Goal: Communication & Community: Answer question/provide support

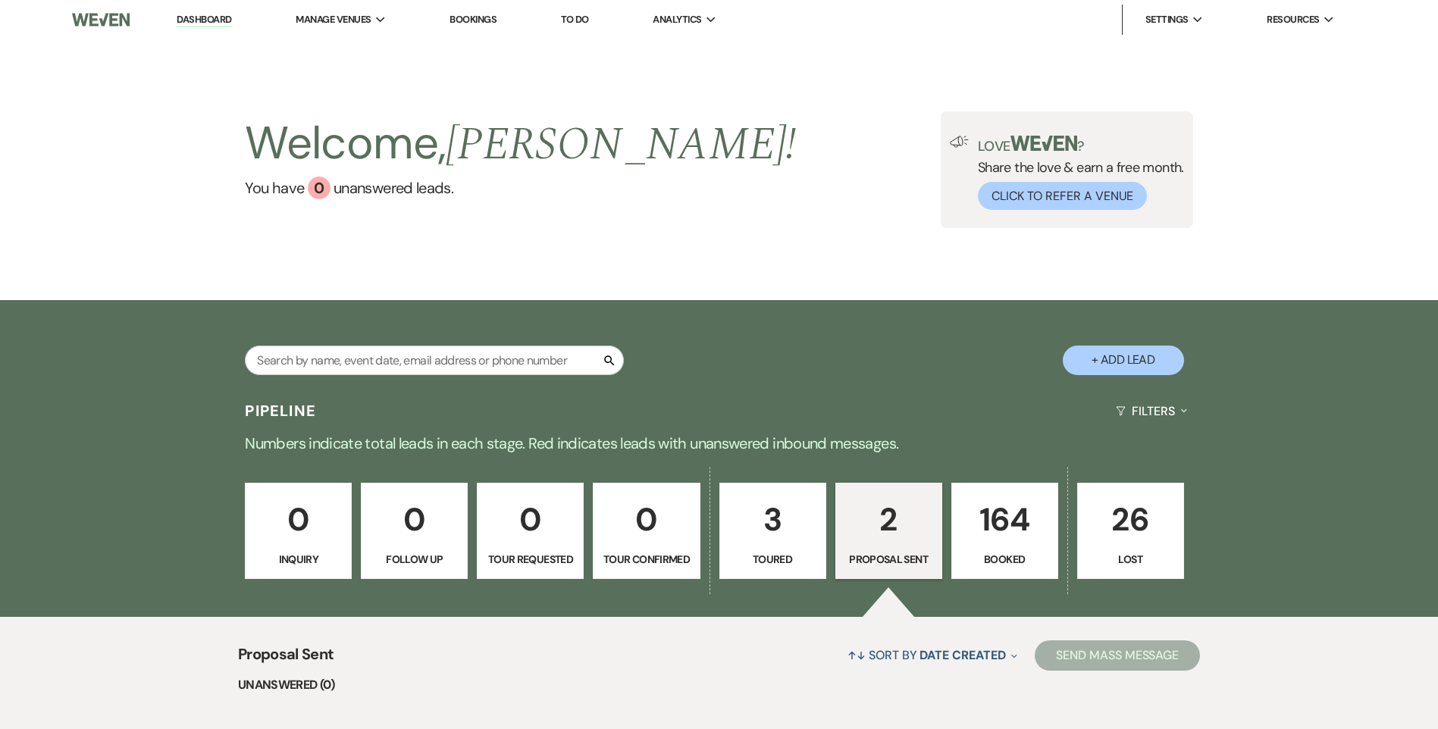
select select "6"
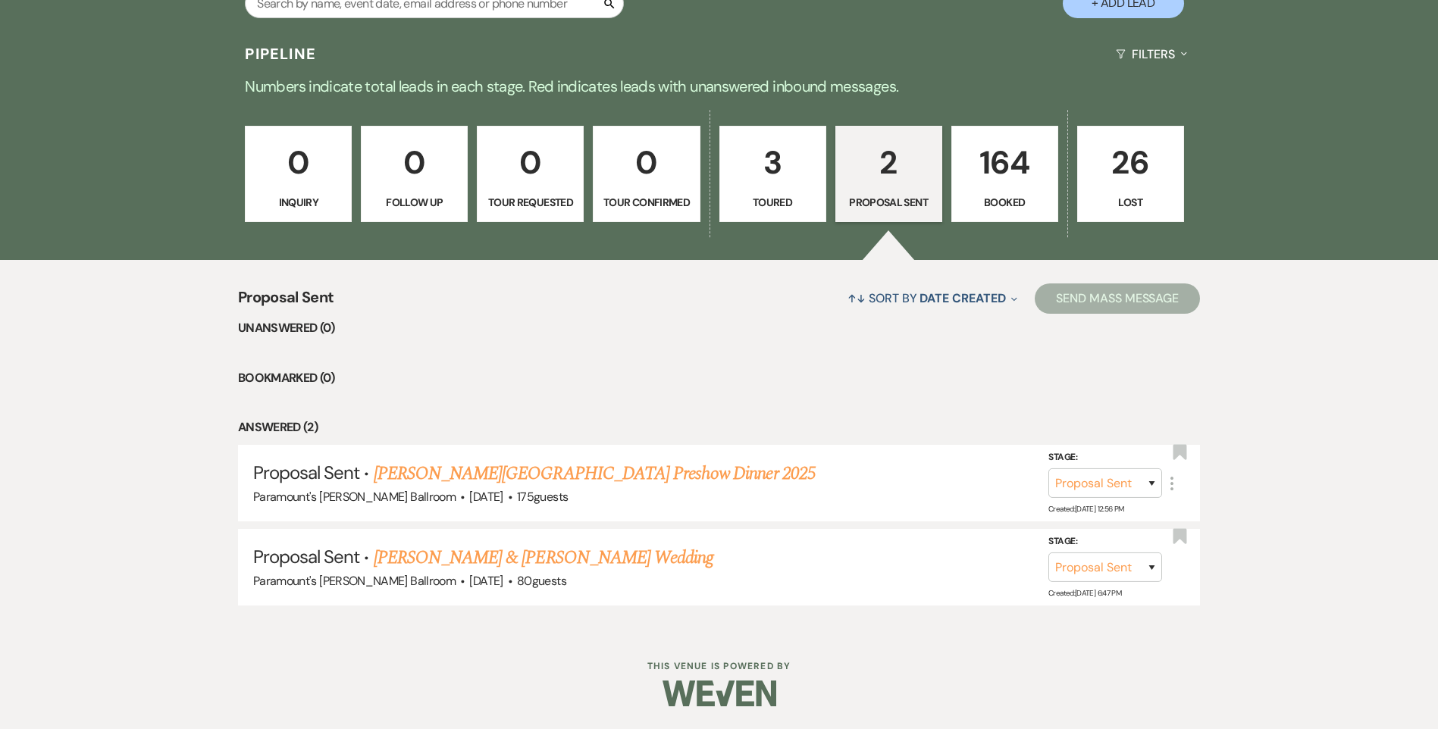
click at [802, 183] on p "3" at bounding box center [772, 162] width 87 height 51
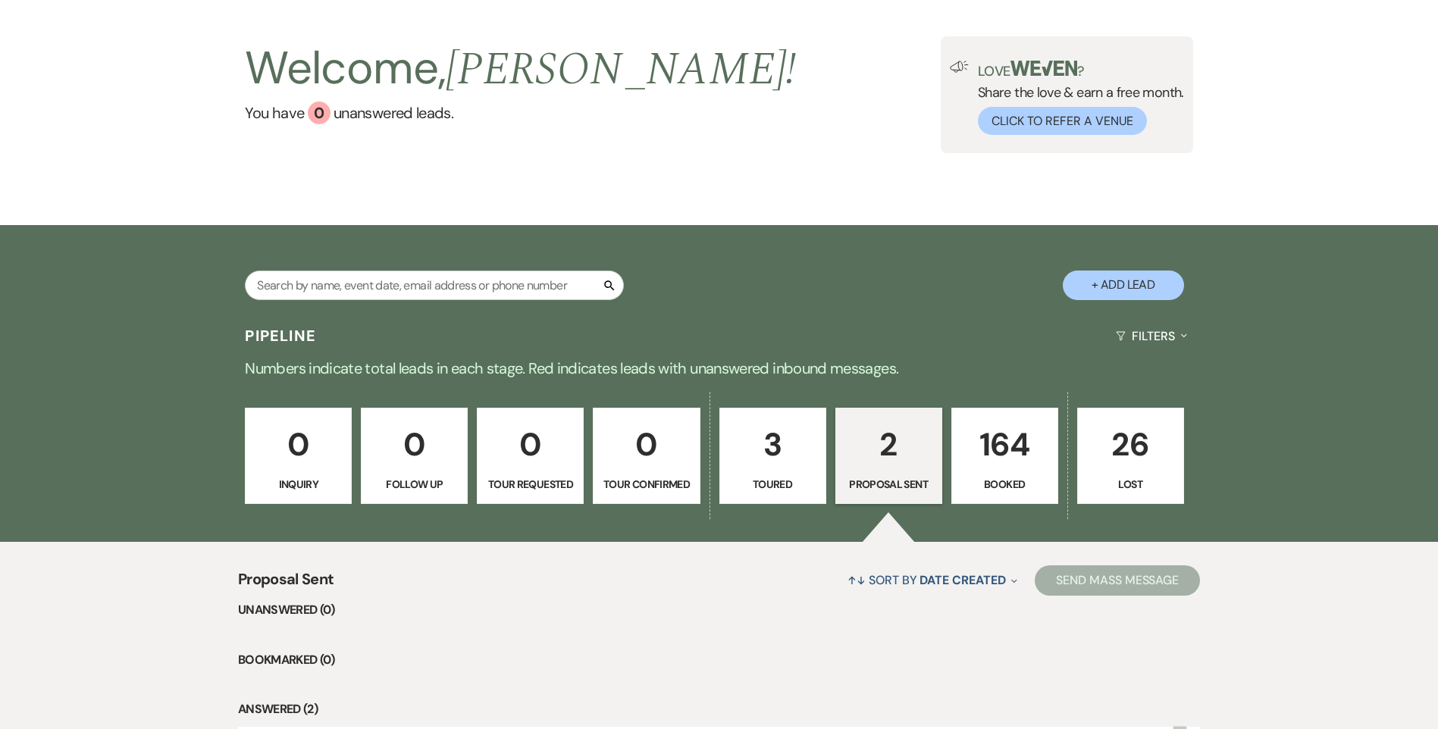
select select "5"
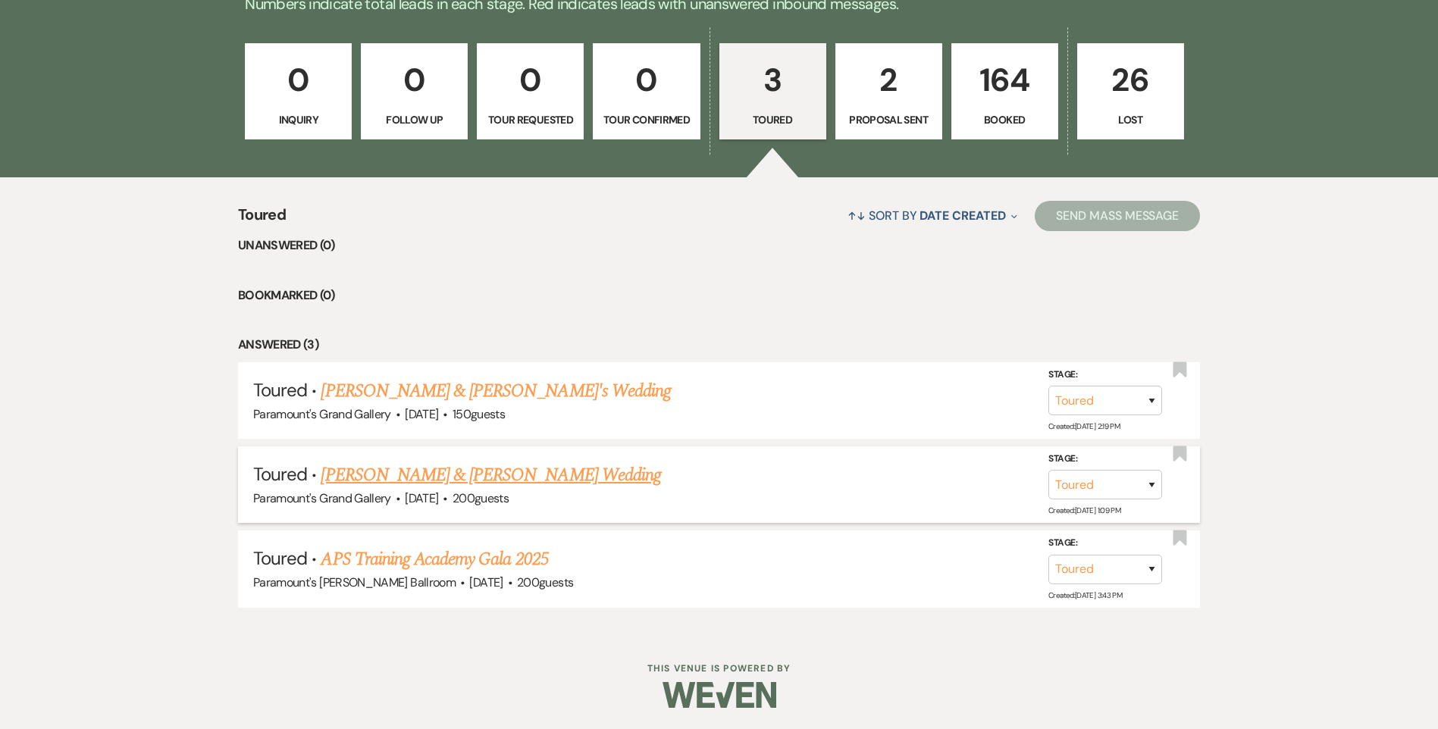
scroll to position [441, 0]
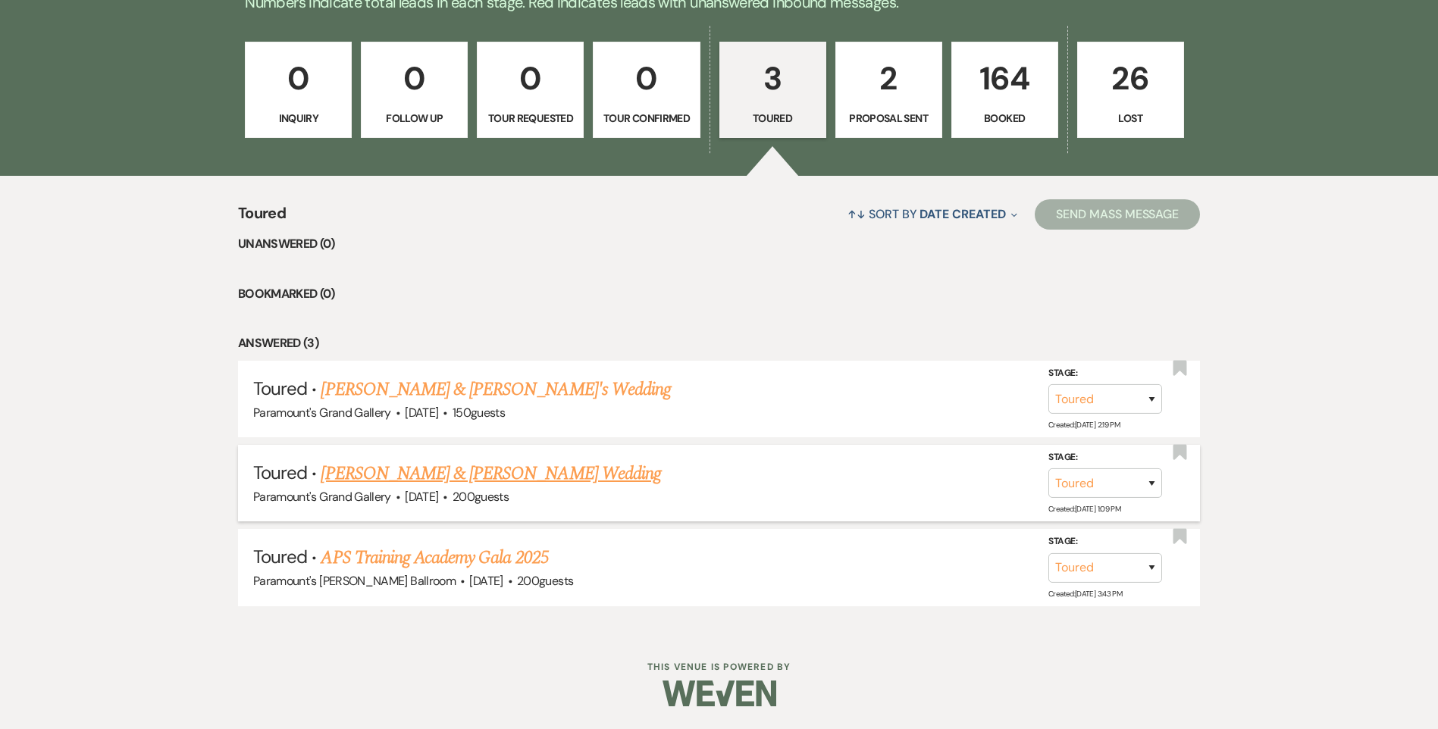
click at [512, 476] on link "[PERSON_NAME] & [PERSON_NAME] Wedding" at bounding box center [491, 473] width 340 height 27
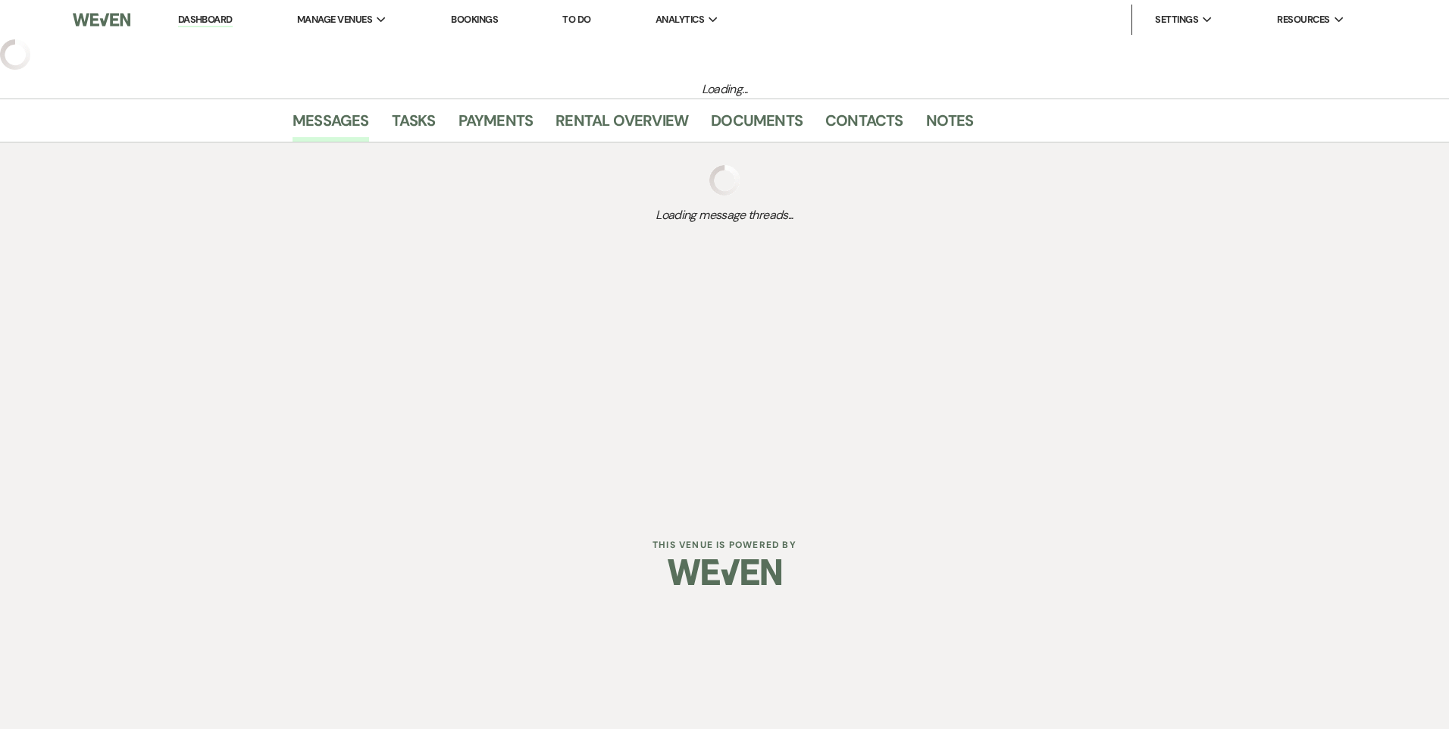
select select "5"
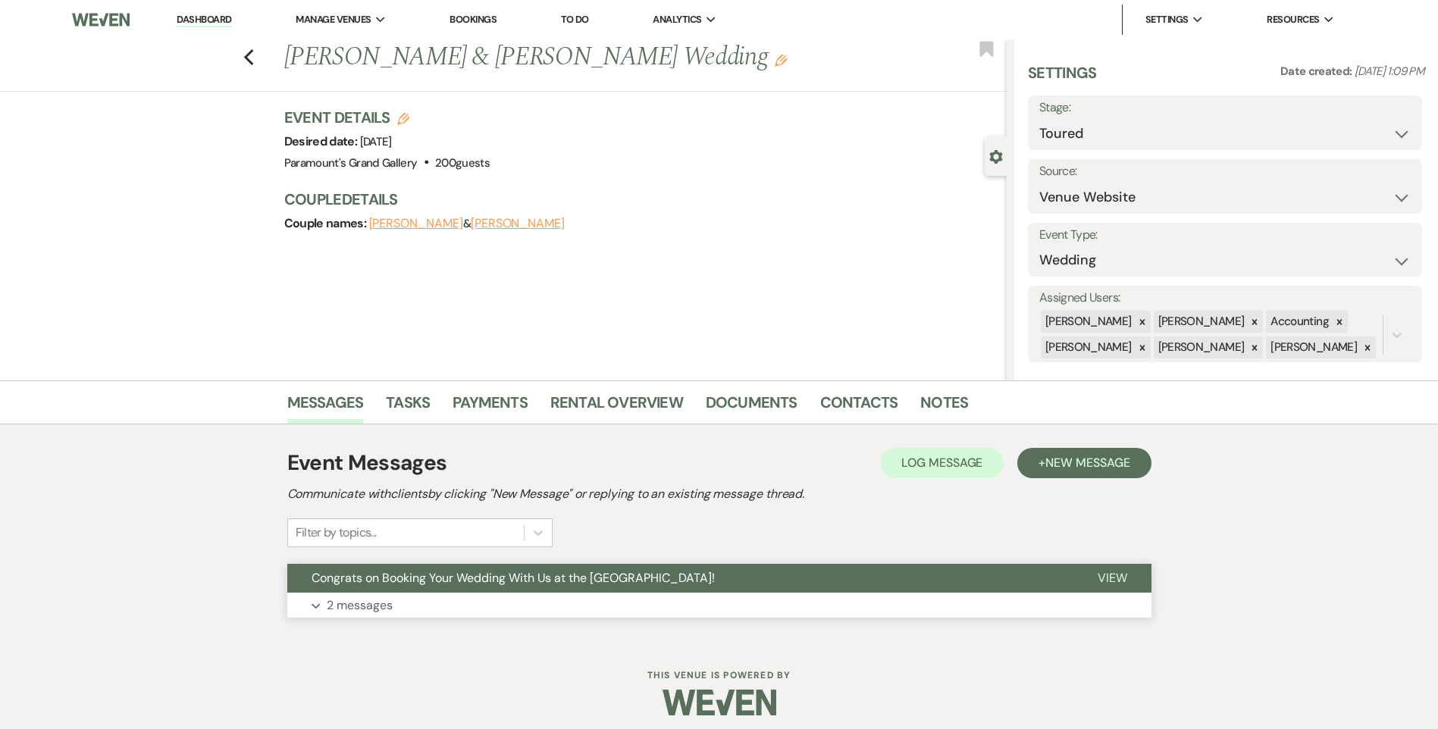
click at [405, 583] on span "Congrats on Booking Your Wedding With Us at the [GEOGRAPHIC_DATA]!" at bounding box center [512, 578] width 403 height 16
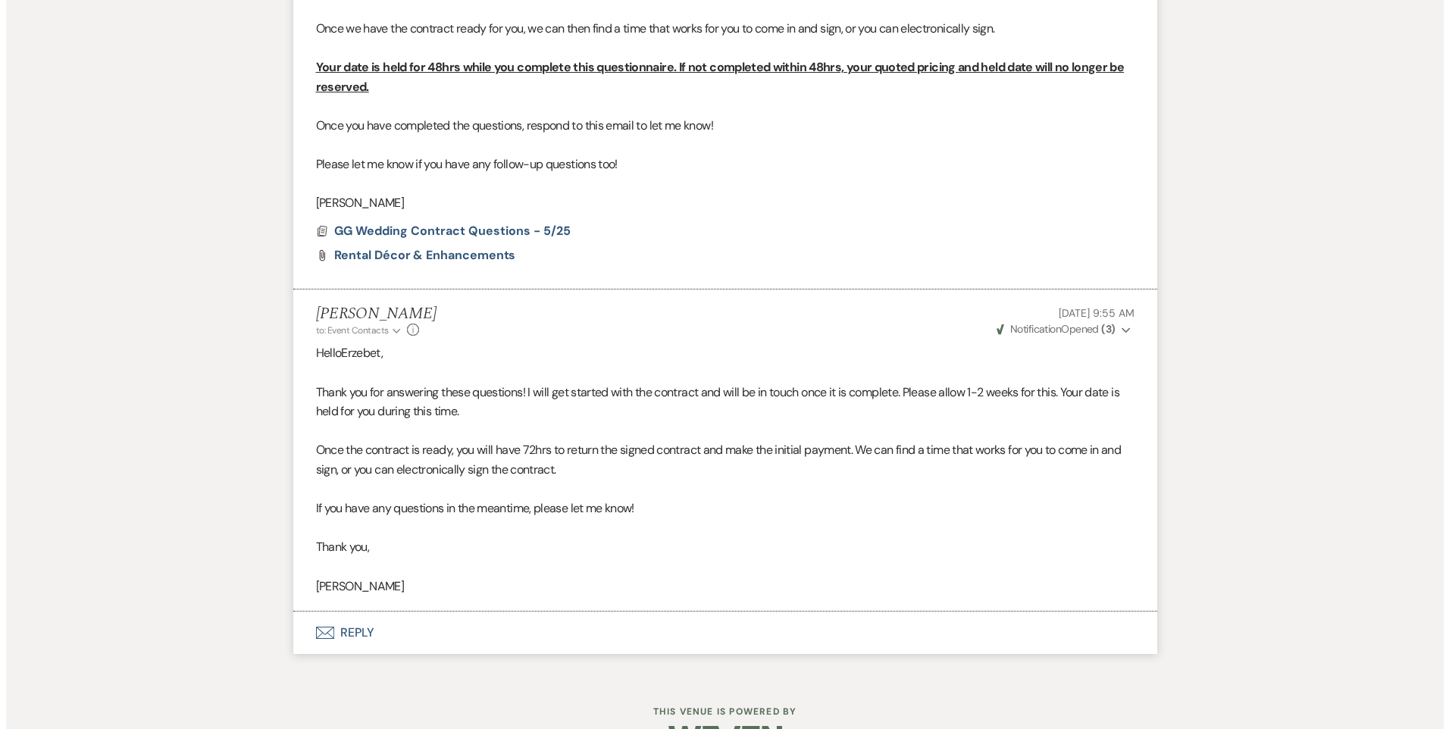
scroll to position [733, 0]
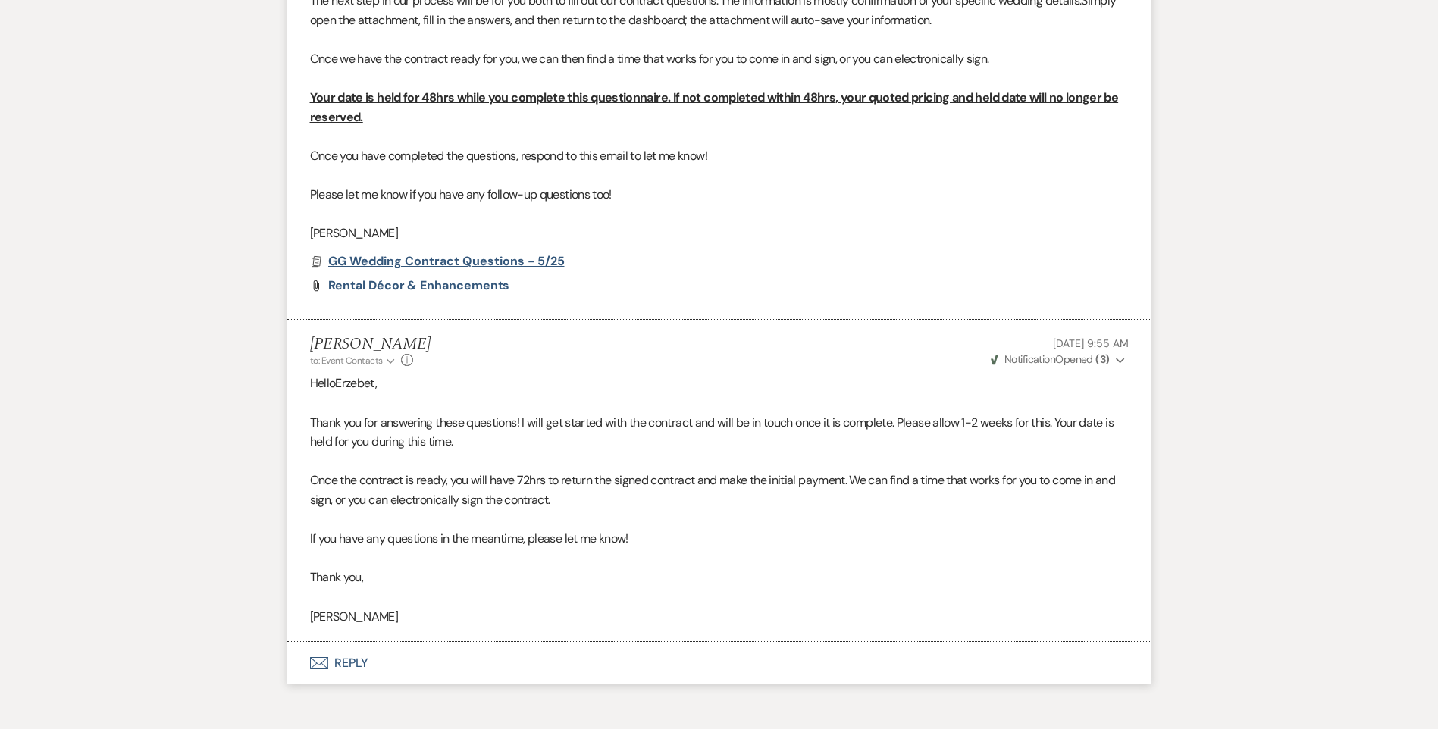
click at [434, 262] on span "GG Wedding Contract Questions - 5/25" at bounding box center [446, 261] width 236 height 16
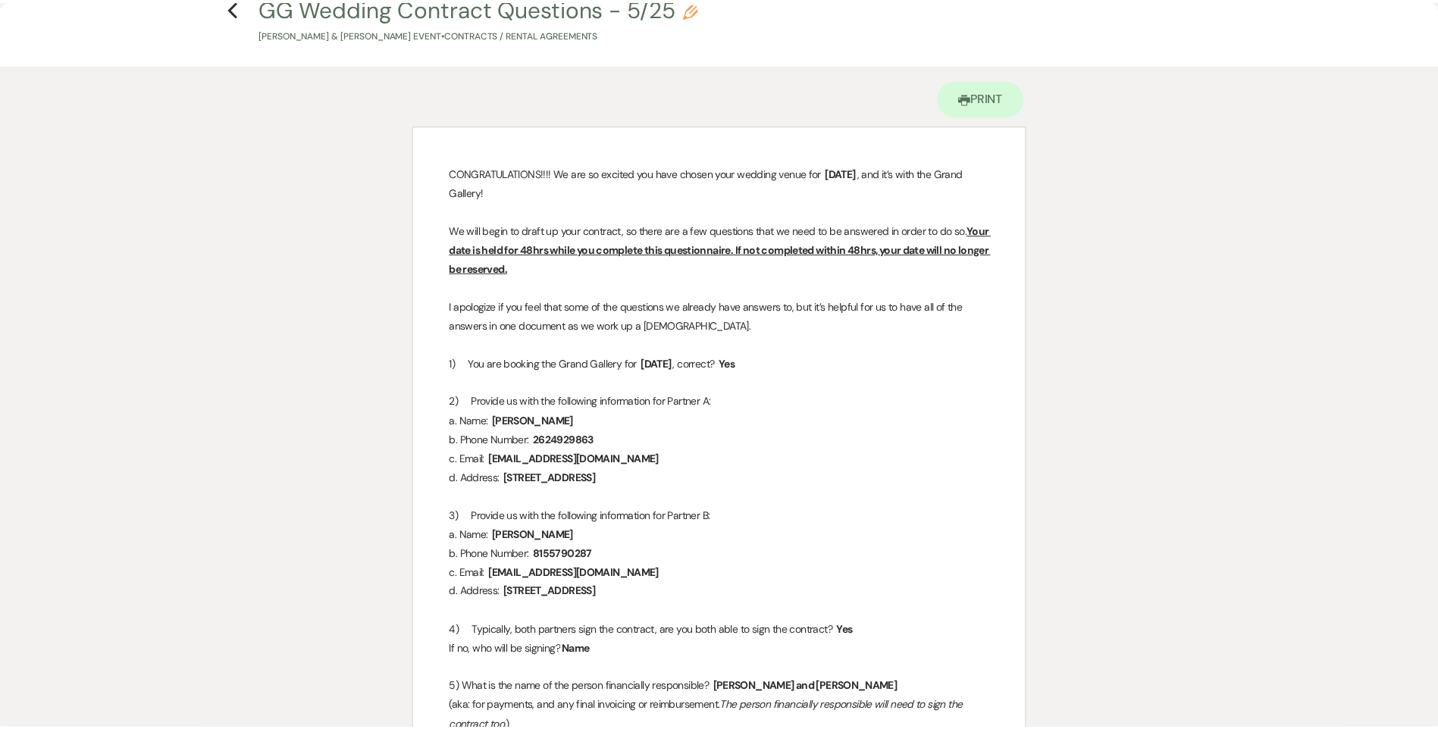
scroll to position [0, 0]
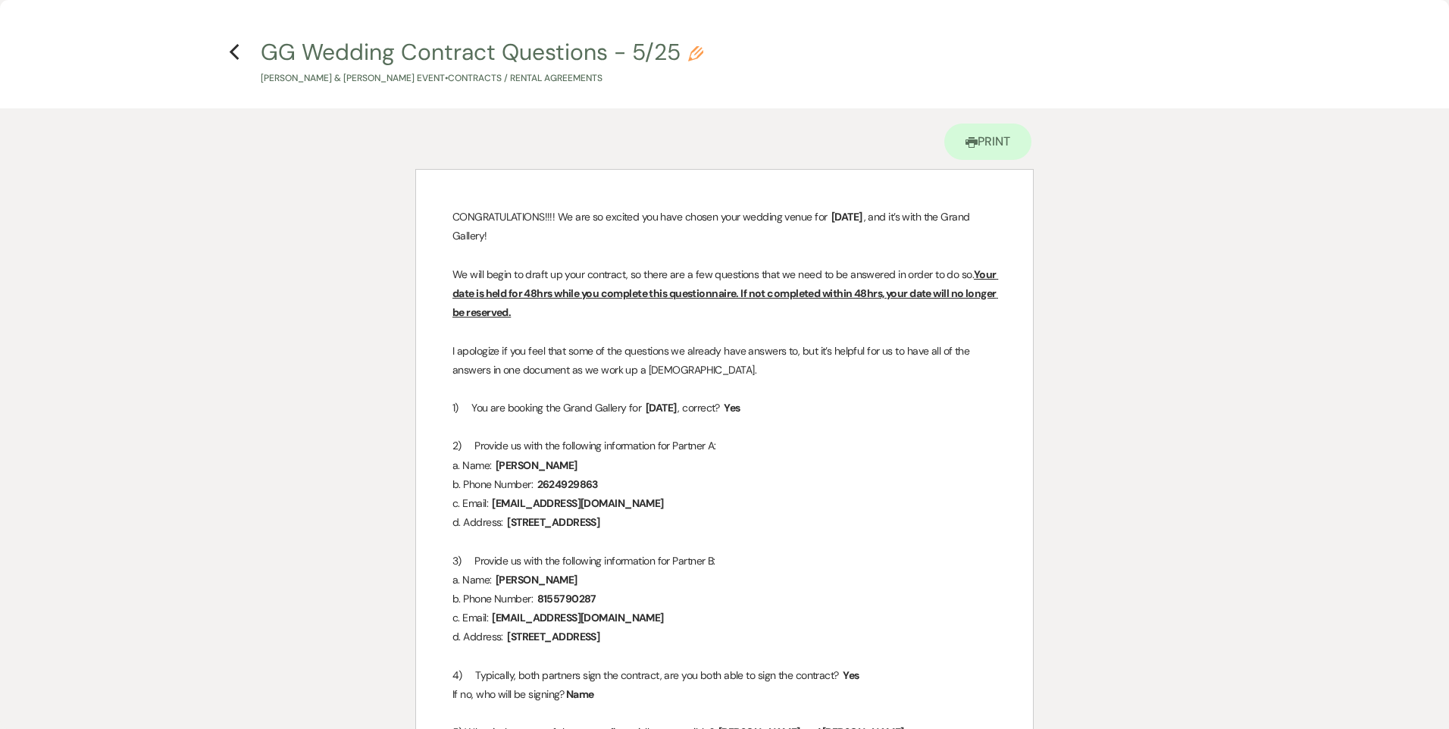
drag, startPoint x: 234, startPoint y: 48, endPoint x: 252, endPoint y: 68, distance: 26.9
click at [234, 49] on use "button" at bounding box center [234, 52] width 10 height 17
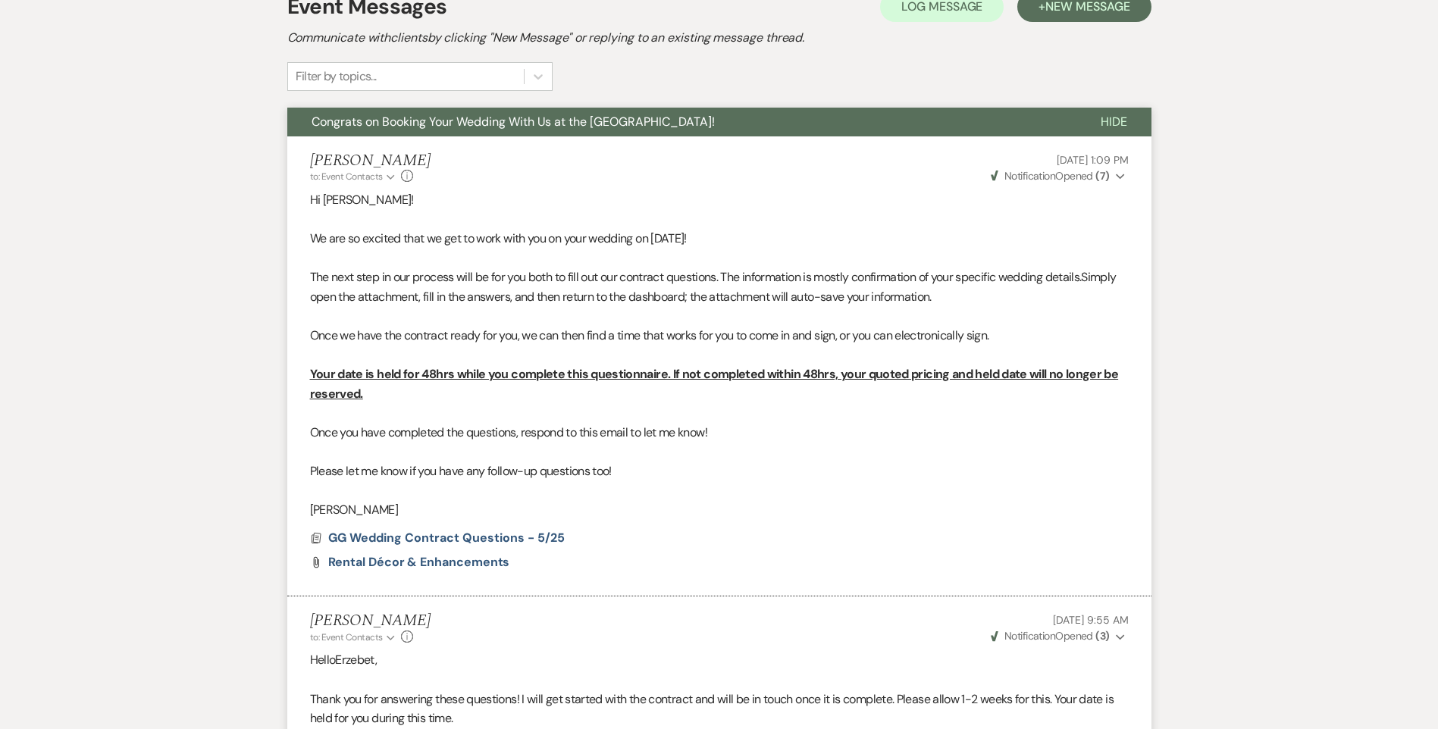
scroll to position [51, 0]
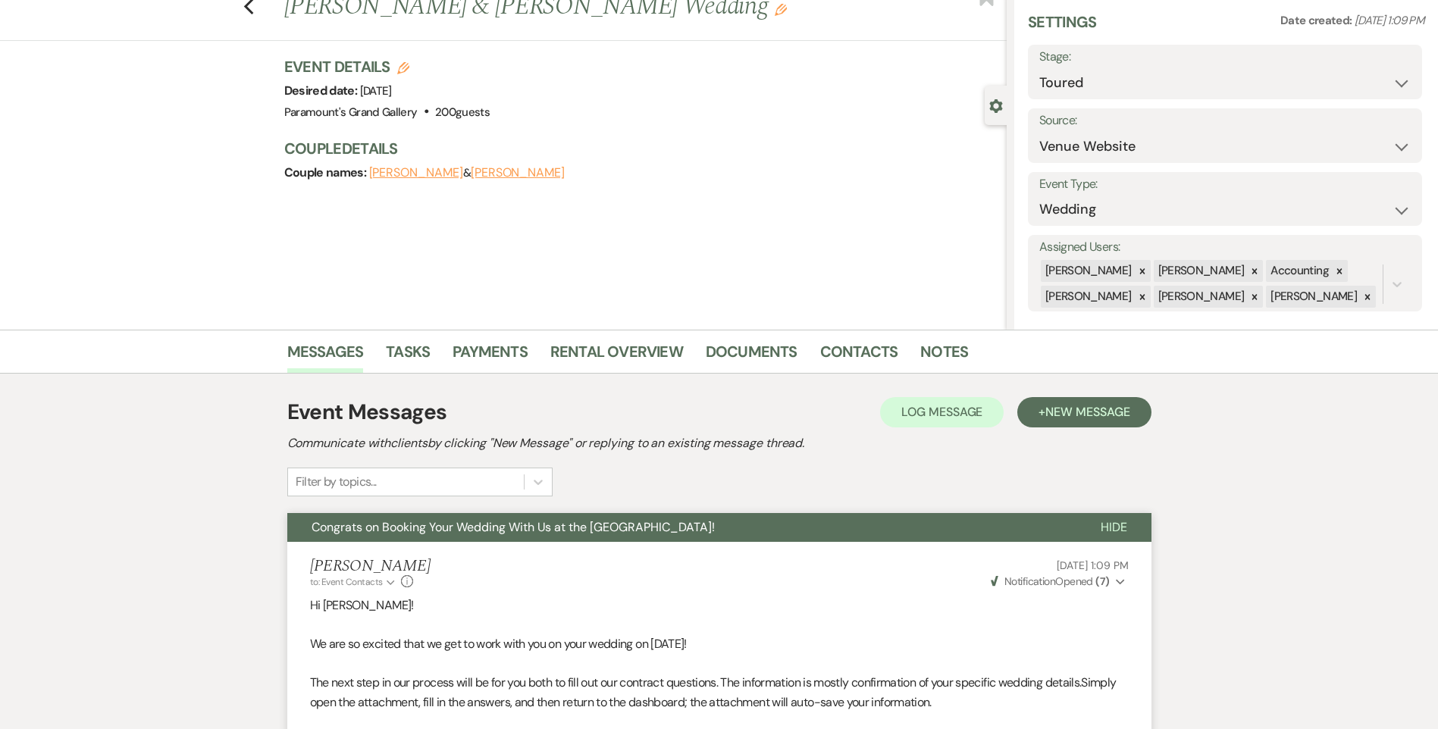
click at [260, 15] on div "Previous [PERSON_NAME] & [PERSON_NAME] Wedding Edit Bookmark" at bounding box center [499, 15] width 1014 height 52
click at [255, 3] on icon "Previous" at bounding box center [248, 7] width 11 height 18
select select "5"
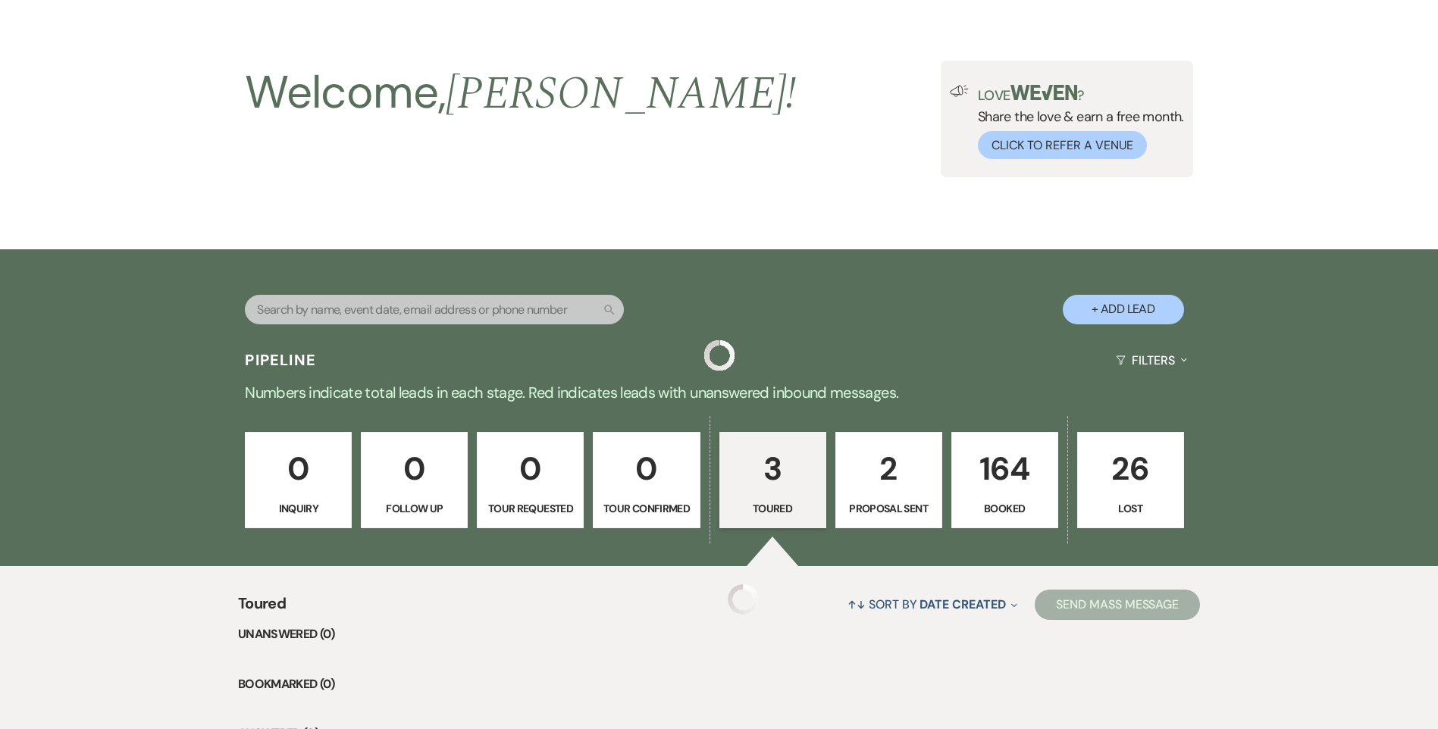
scroll to position [441, 0]
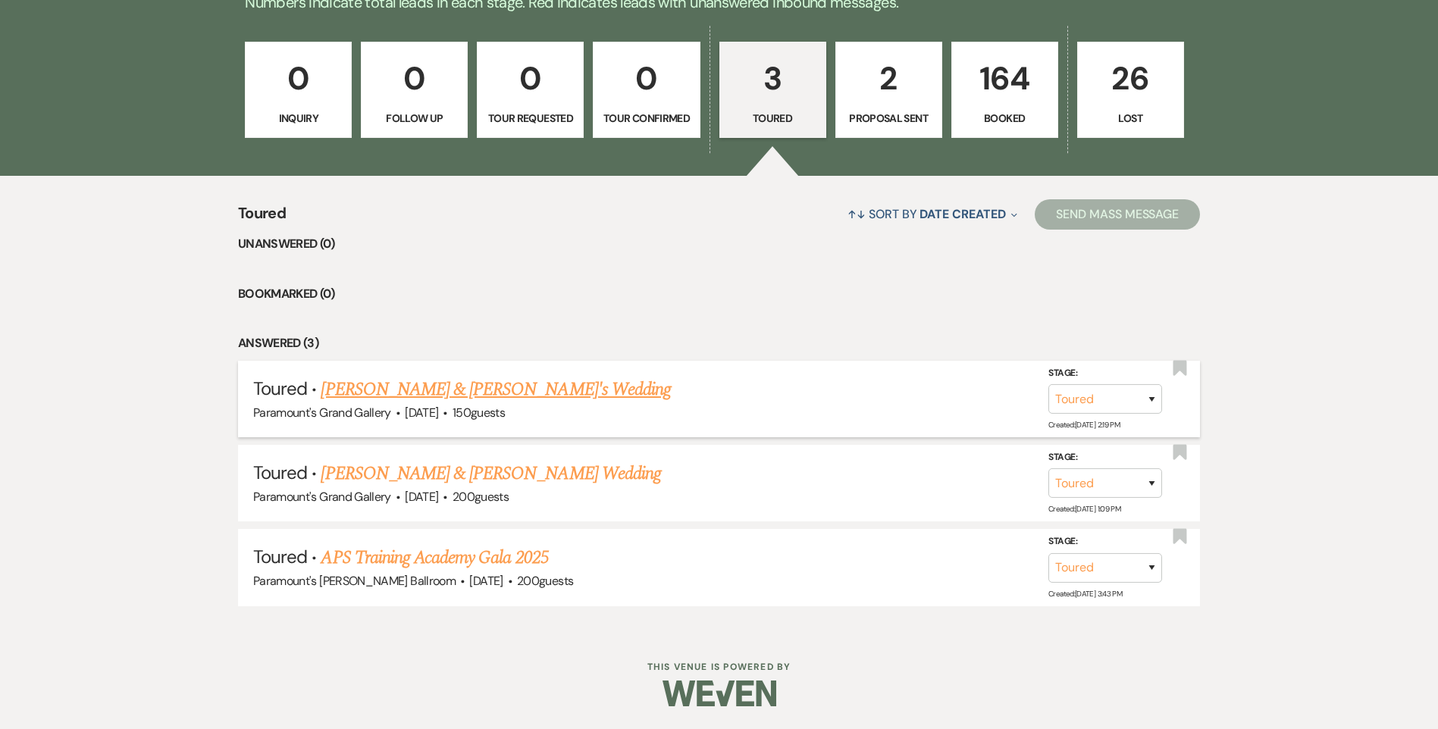
click at [456, 387] on link "[PERSON_NAME] & [PERSON_NAME]'s Wedding" at bounding box center [496, 389] width 350 height 27
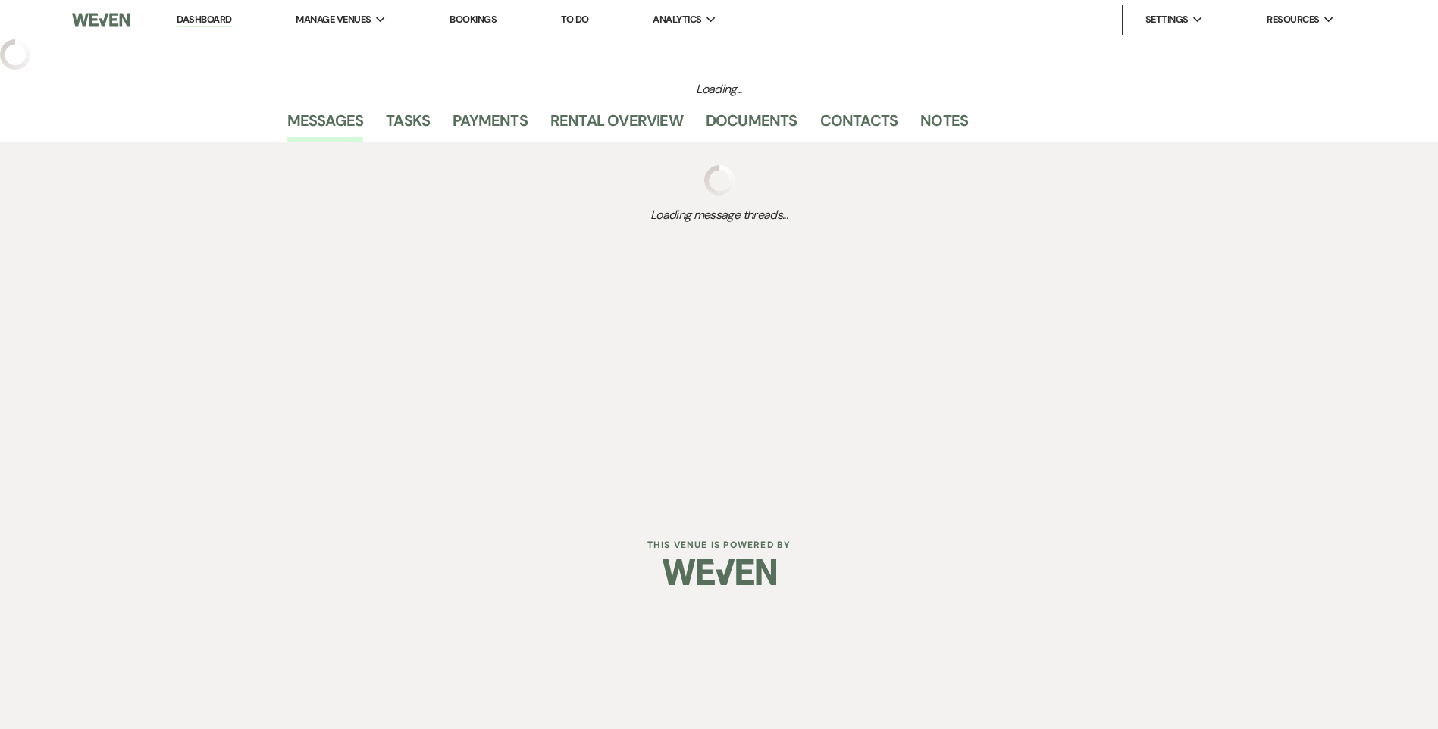
select select "5"
select select "3"
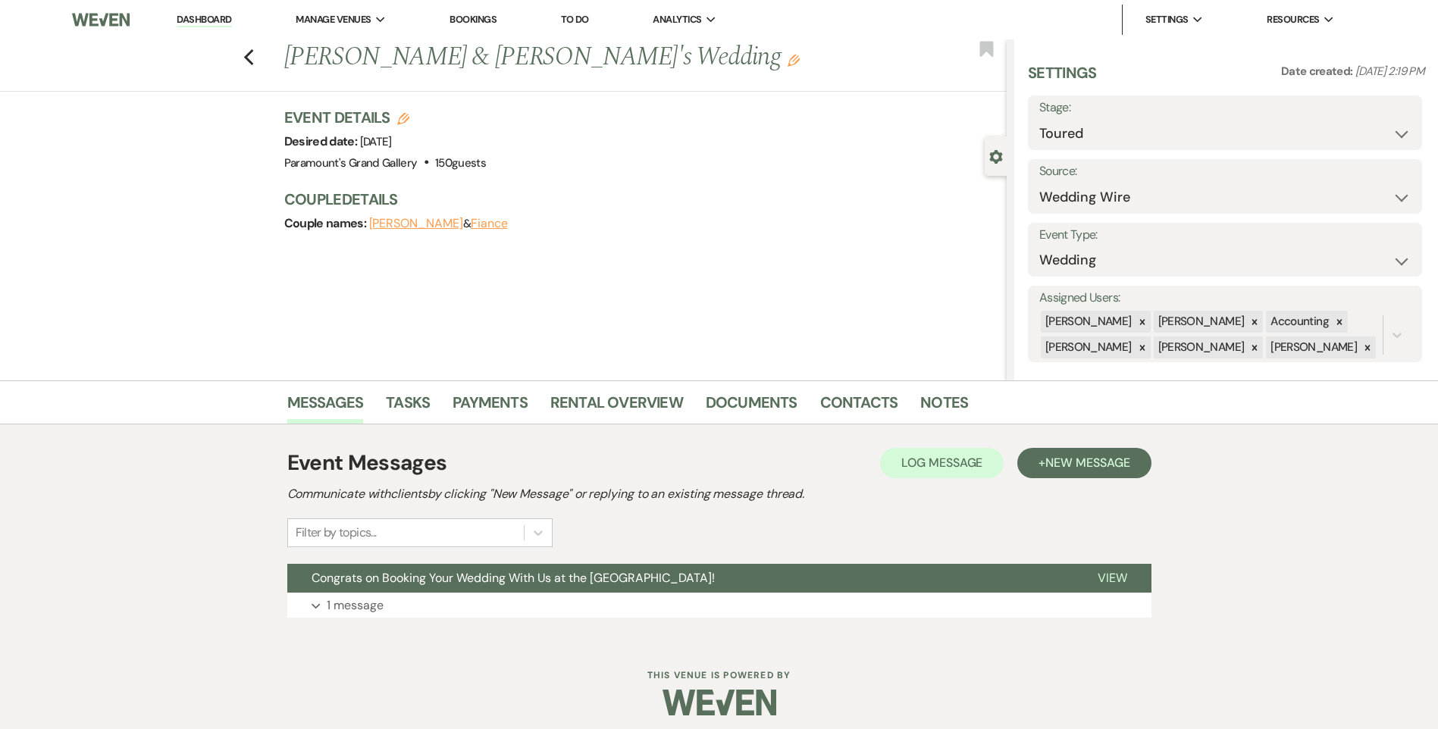
drag, startPoint x: 462, startPoint y: 577, endPoint x: 464, endPoint y: 555, distance: 22.0
click at [462, 577] on span "Congrats on Booking Your Wedding With Us at the [GEOGRAPHIC_DATA]!" at bounding box center [512, 578] width 403 height 16
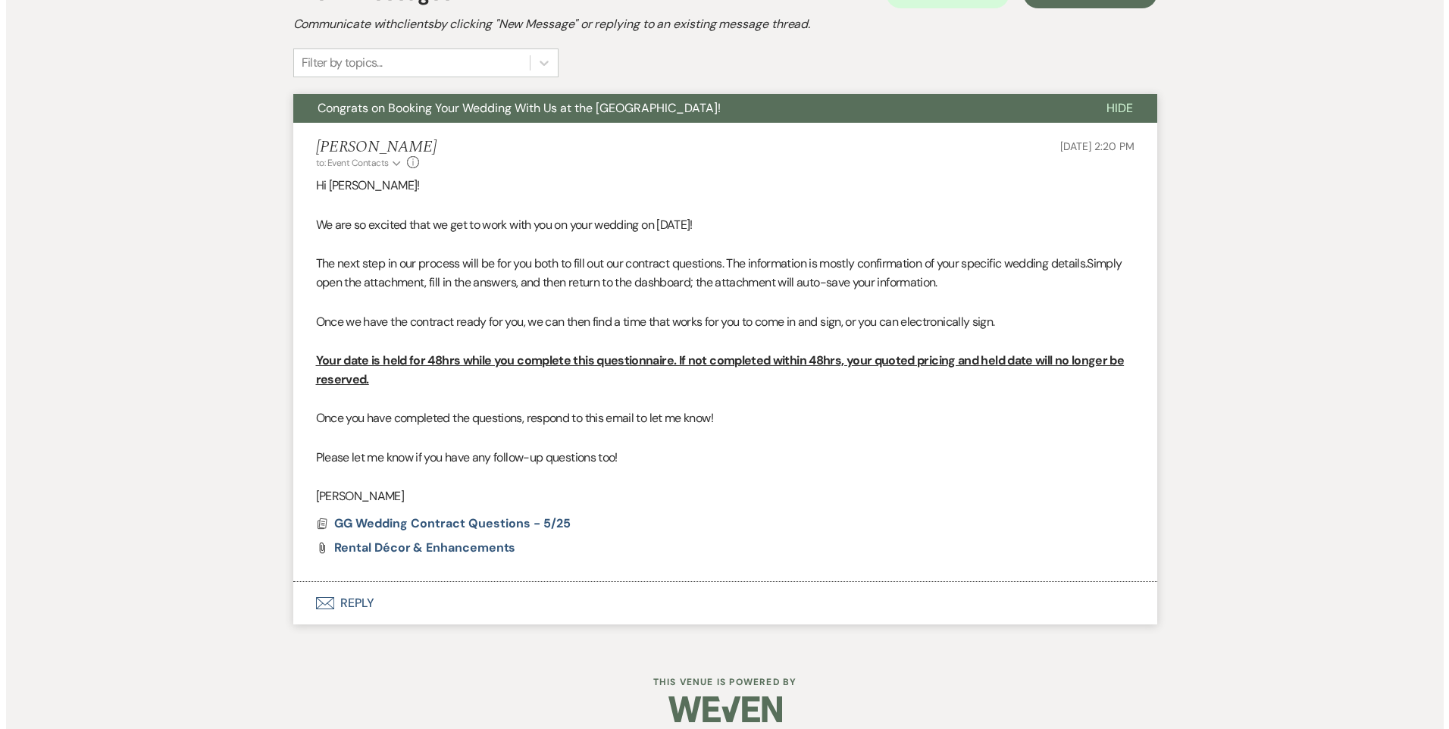
scroll to position [486, 0]
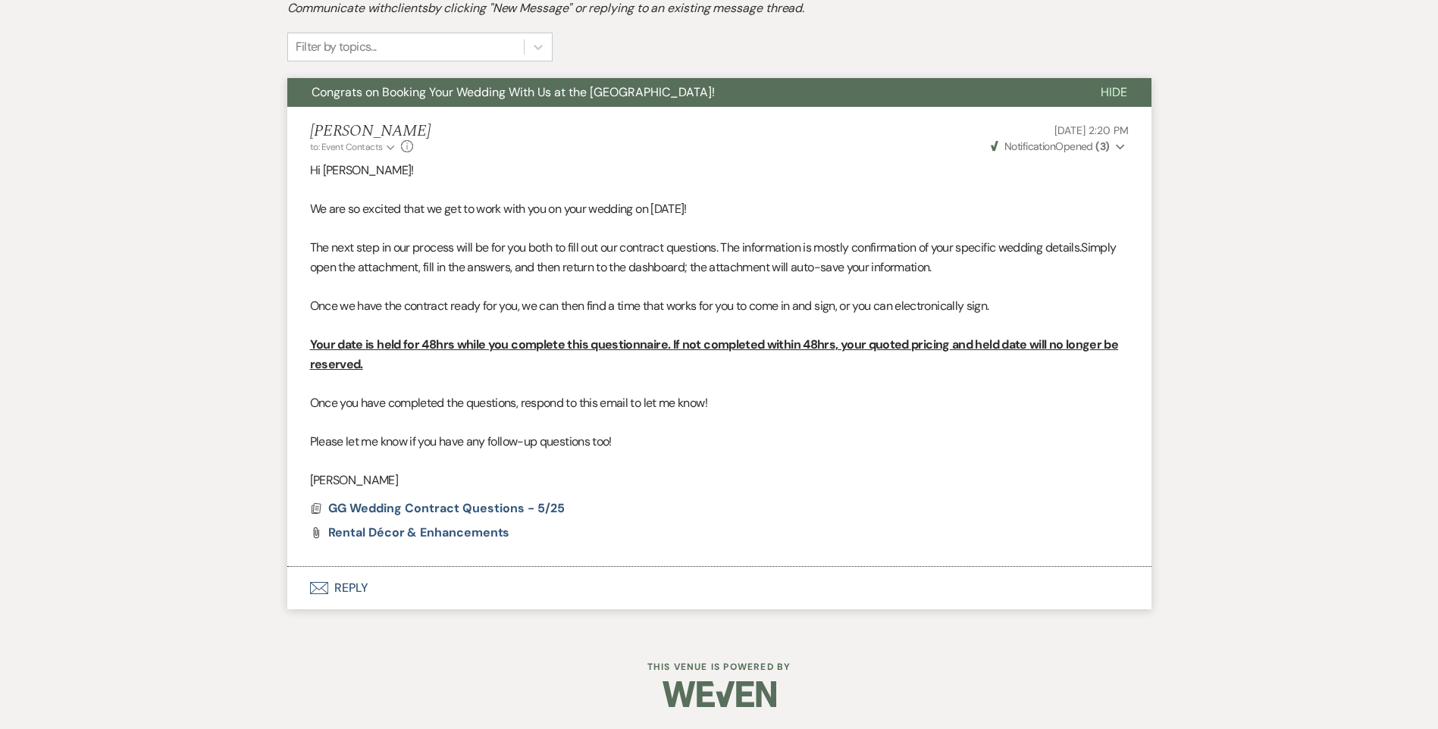
click at [1014, 149] on span "Notification" at bounding box center [1029, 146] width 51 height 14
drag, startPoint x: 1015, startPoint y: 148, endPoint x: 621, endPoint y: 397, distance: 466.4
click at [1015, 149] on span "Notification" at bounding box center [1029, 146] width 51 height 14
click at [439, 515] on span "GG Wedding Contract Questions - 5/25" at bounding box center [446, 508] width 236 height 16
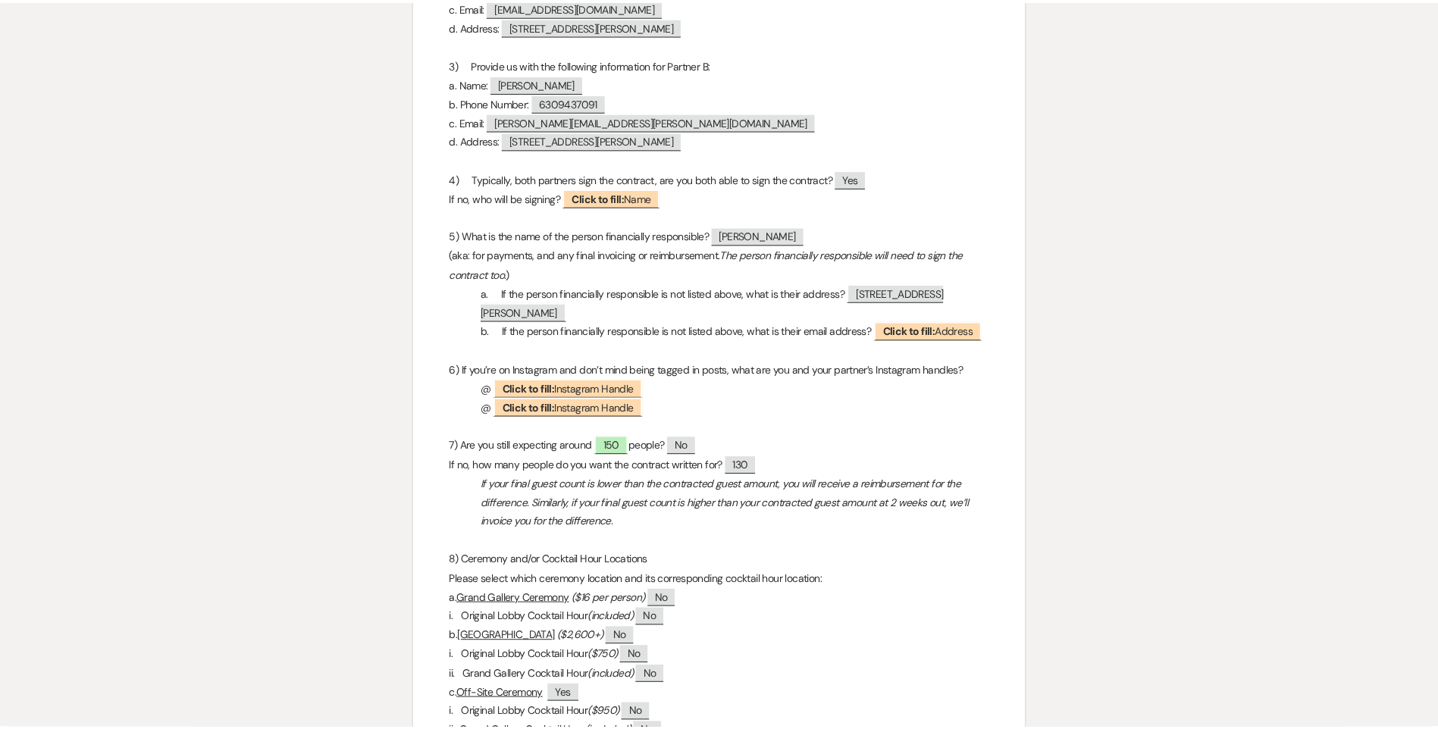
scroll to position [0, 0]
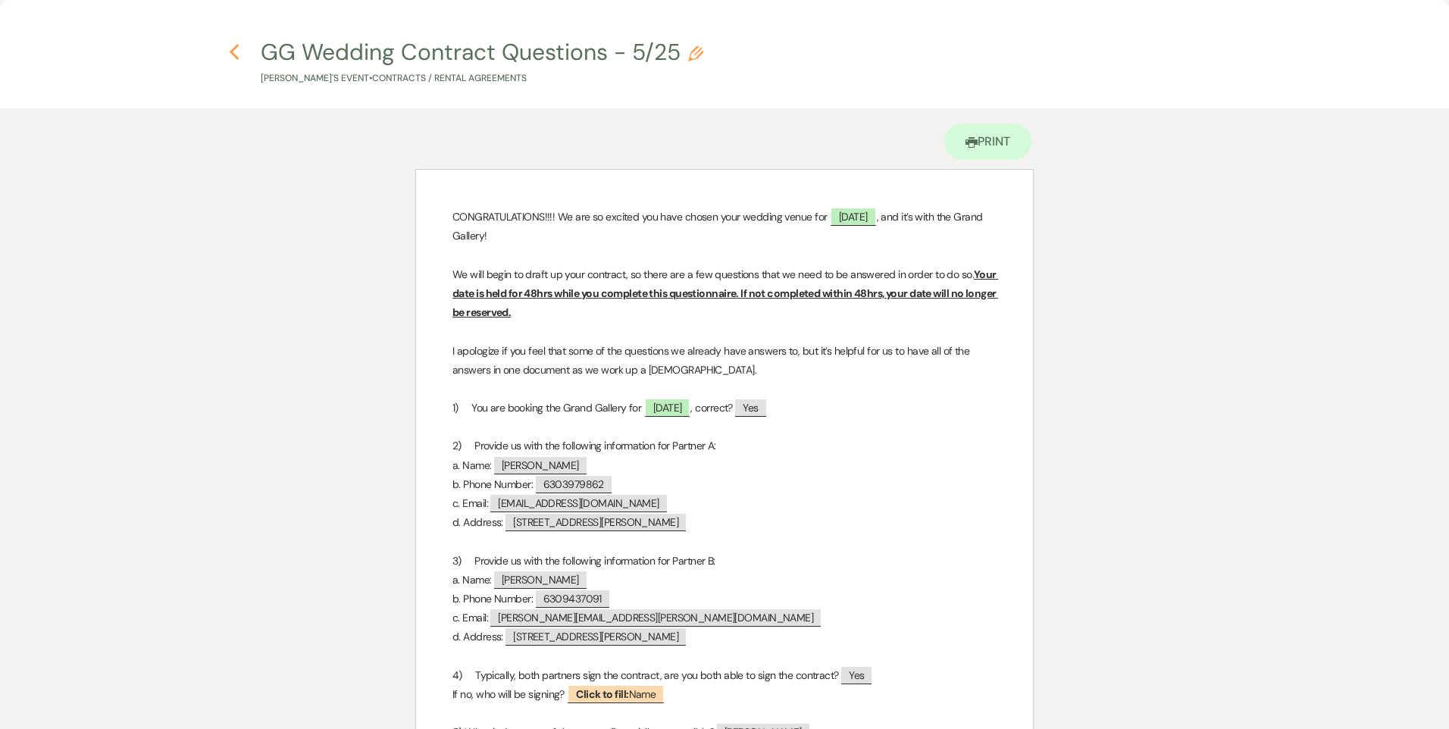
click at [235, 49] on use "button" at bounding box center [234, 52] width 10 height 17
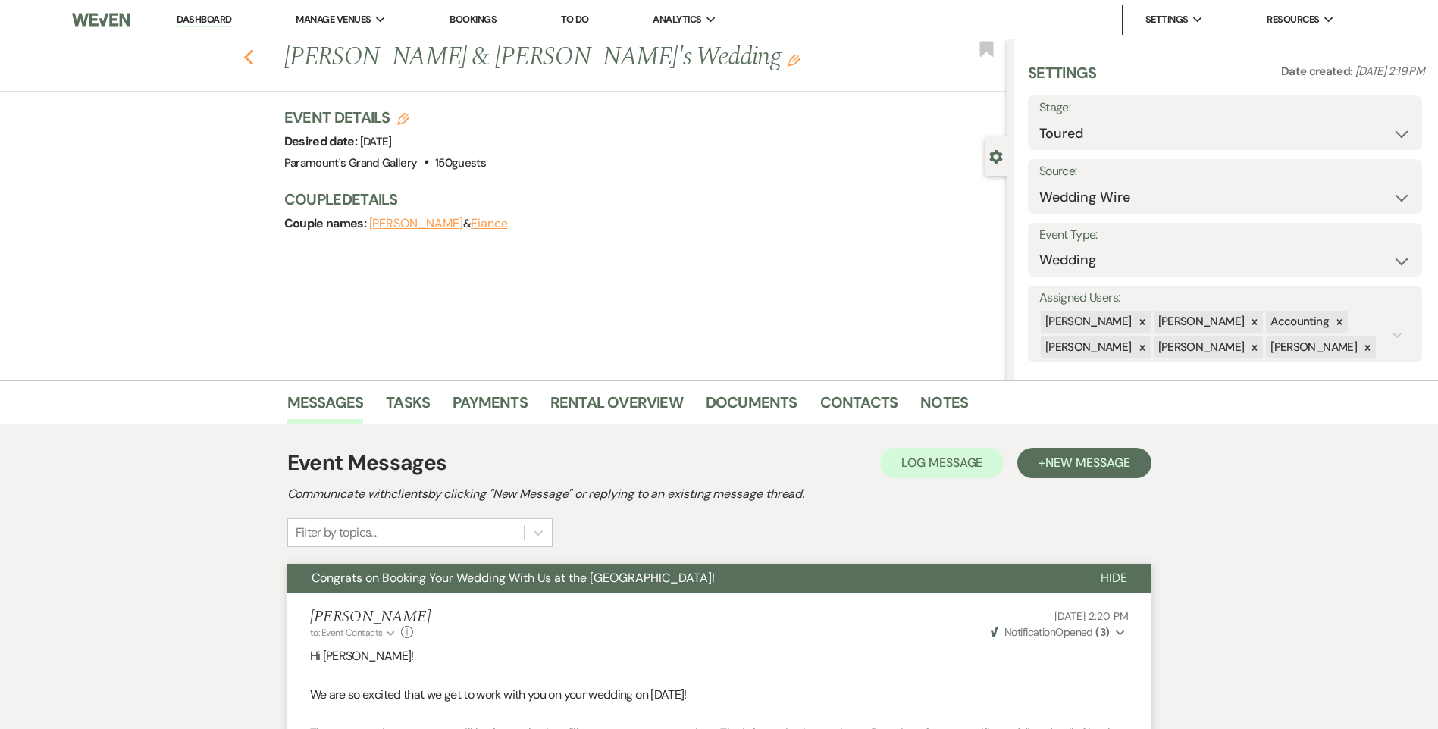
click at [253, 52] on use "button" at bounding box center [248, 57] width 10 height 17
select select "5"
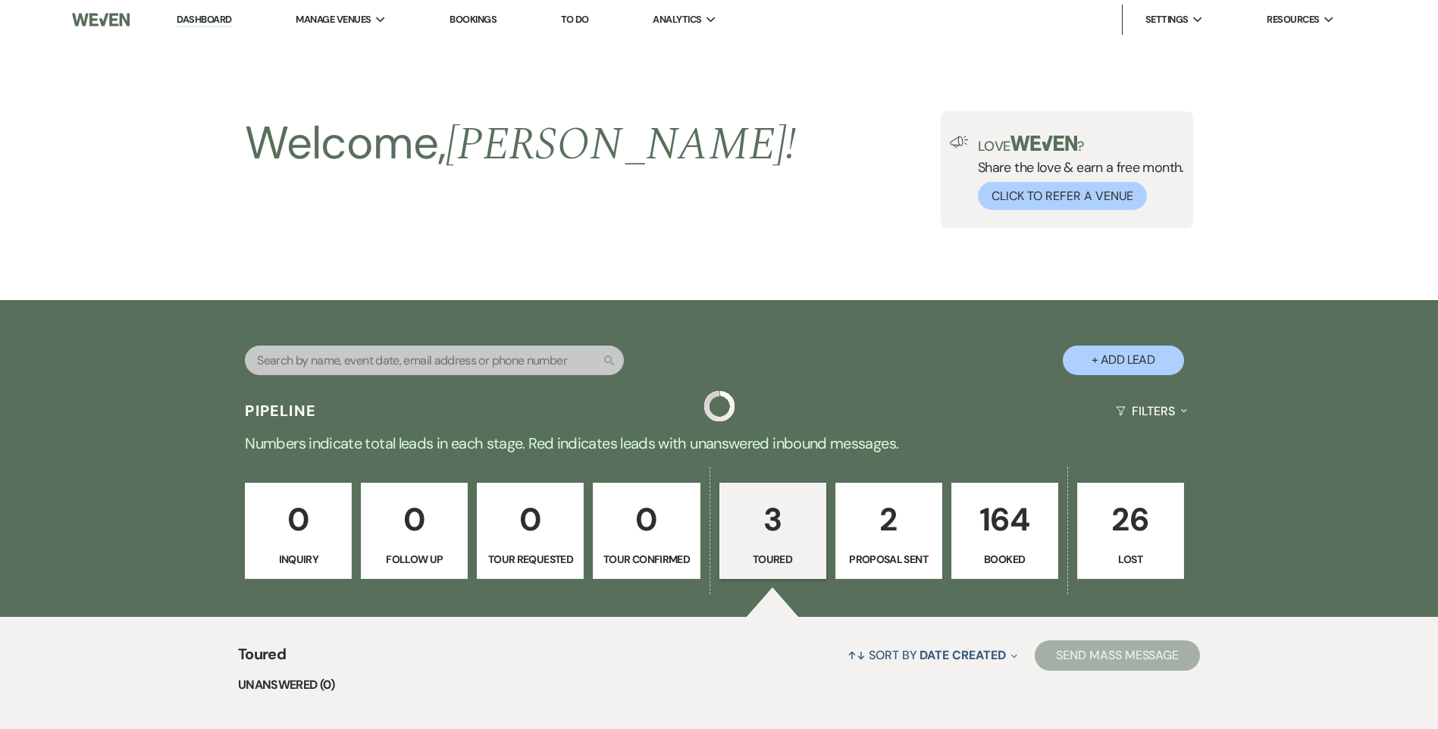
scroll to position [441, 0]
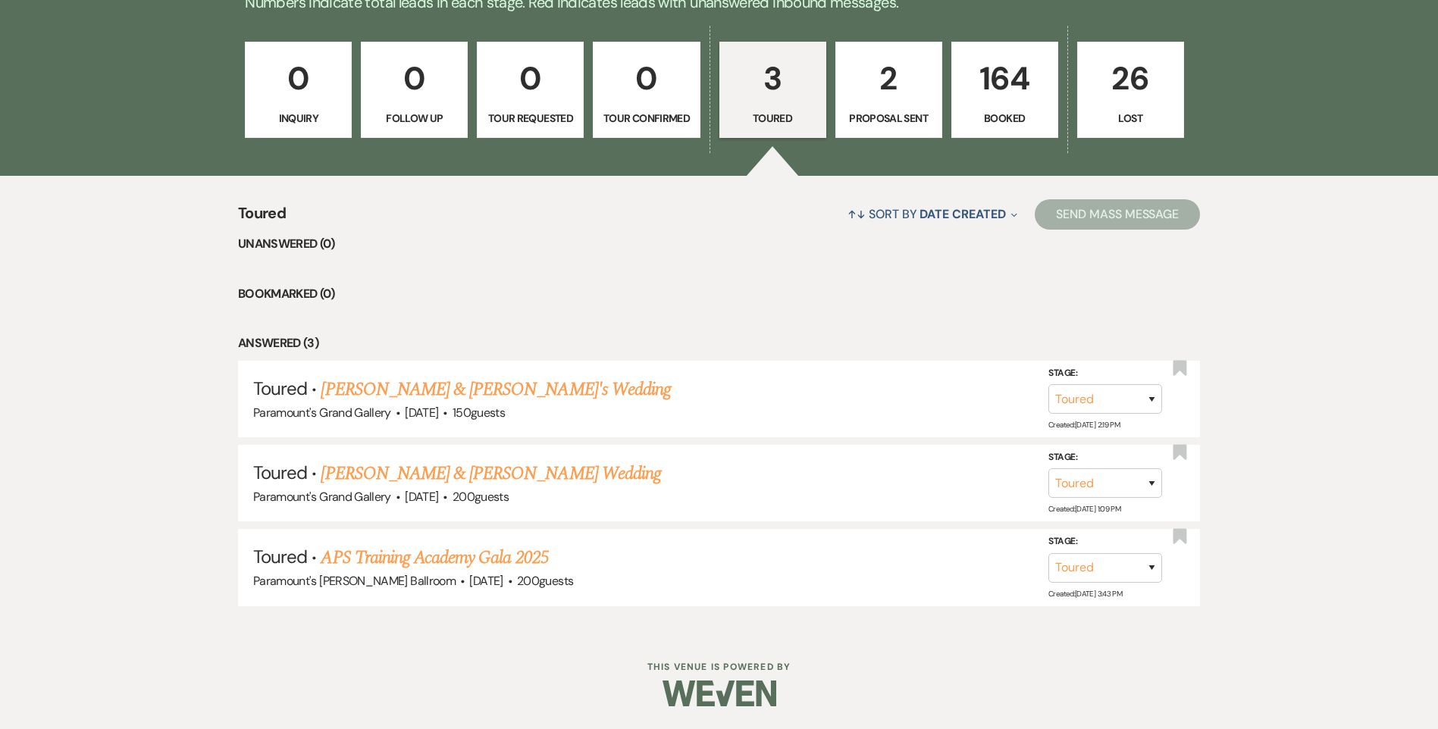
click at [1032, 111] on p "Booked" at bounding box center [1004, 118] width 87 height 17
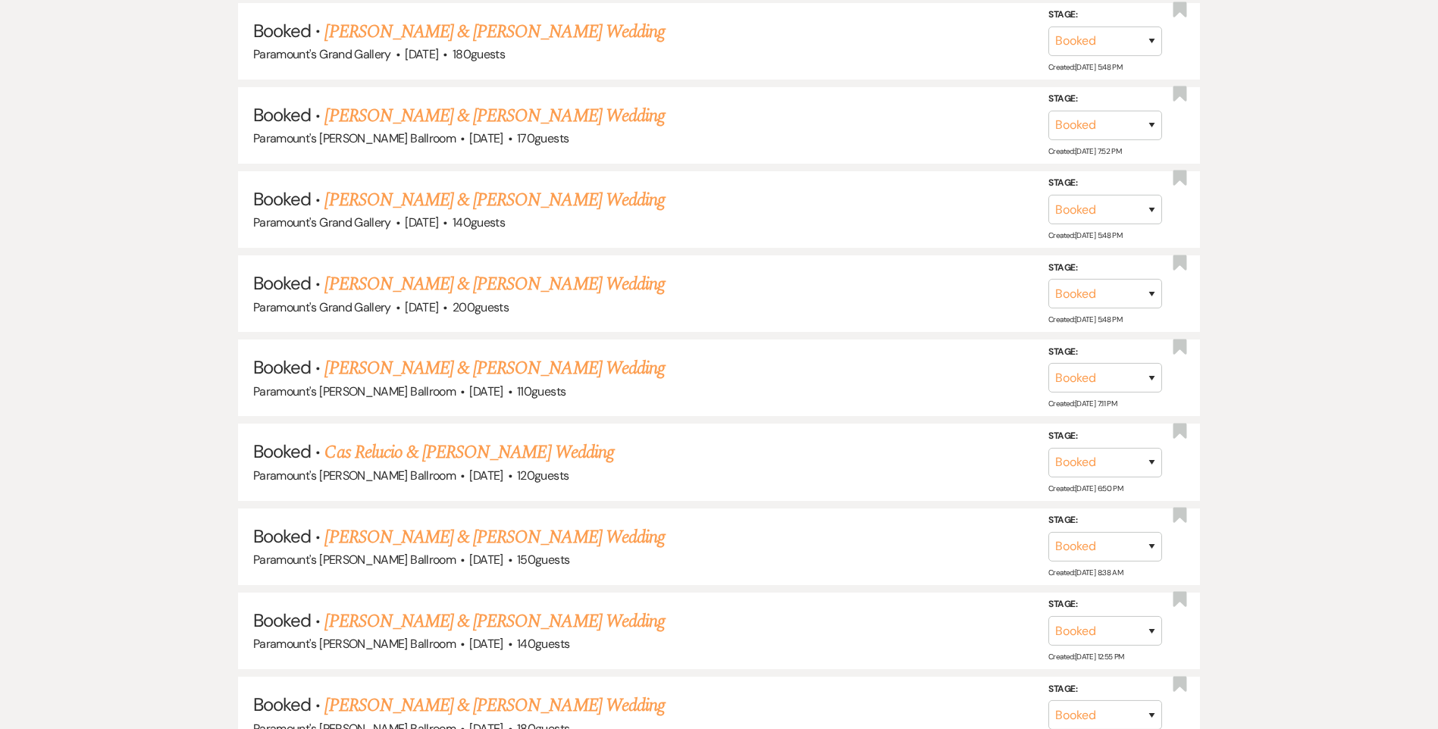
scroll to position [3245, 0]
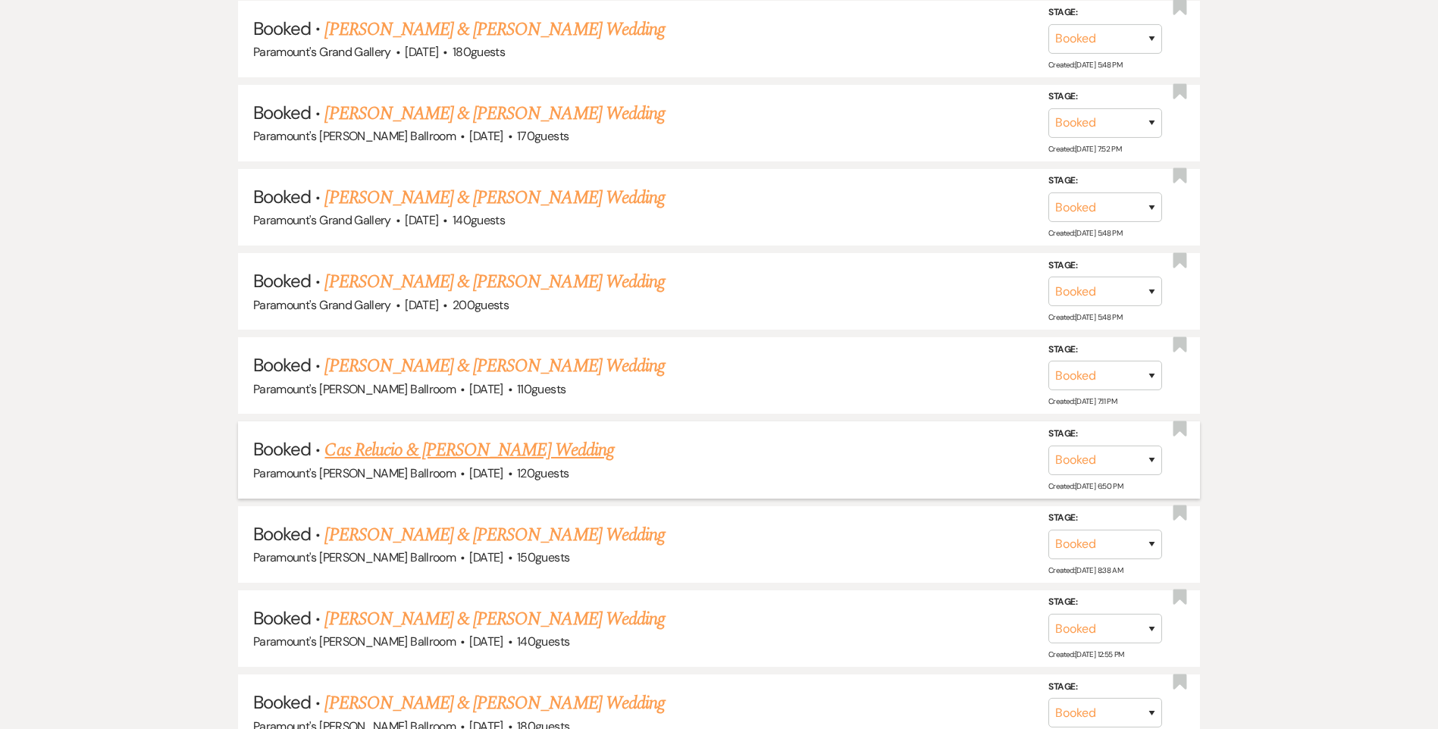
click at [523, 457] on link "Cas Relucio & [PERSON_NAME] Wedding" at bounding box center [468, 450] width 289 height 27
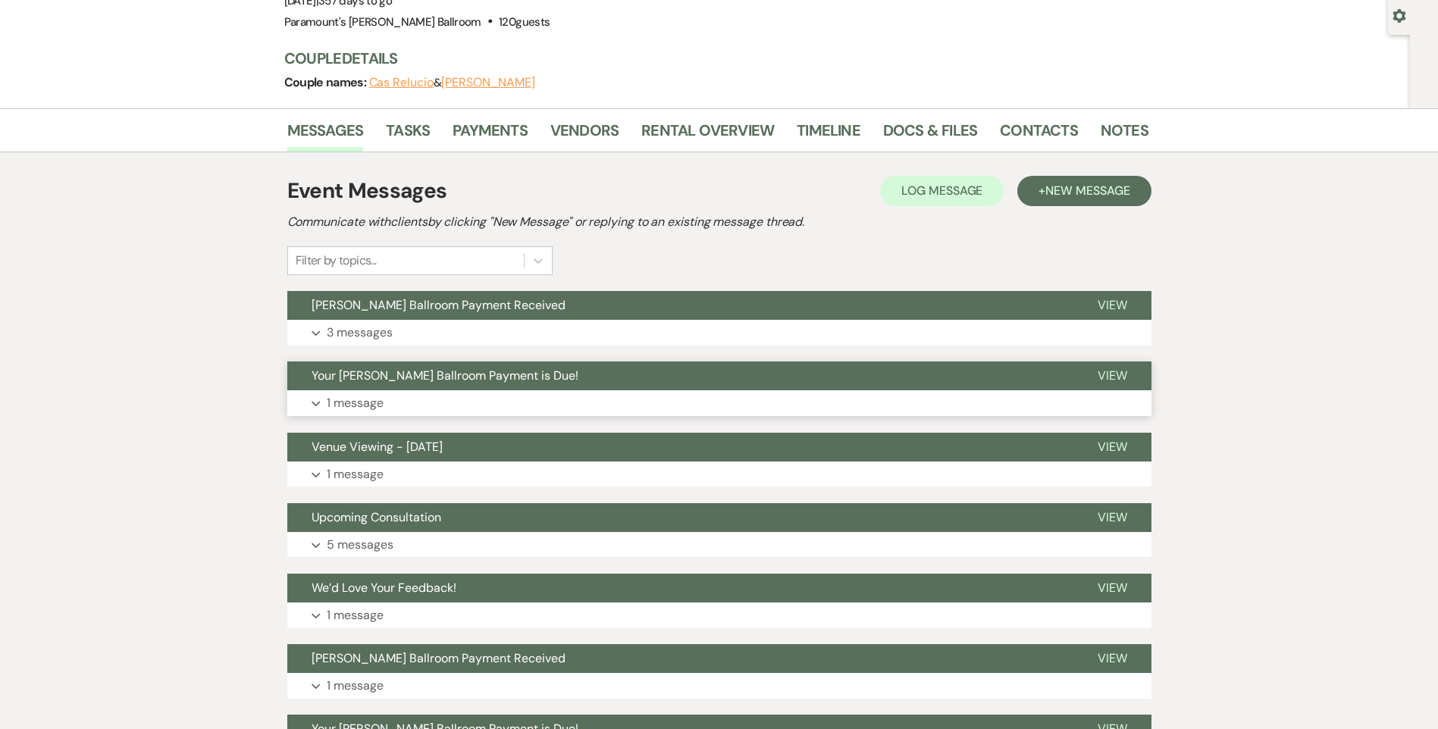
scroll to position [152, 0]
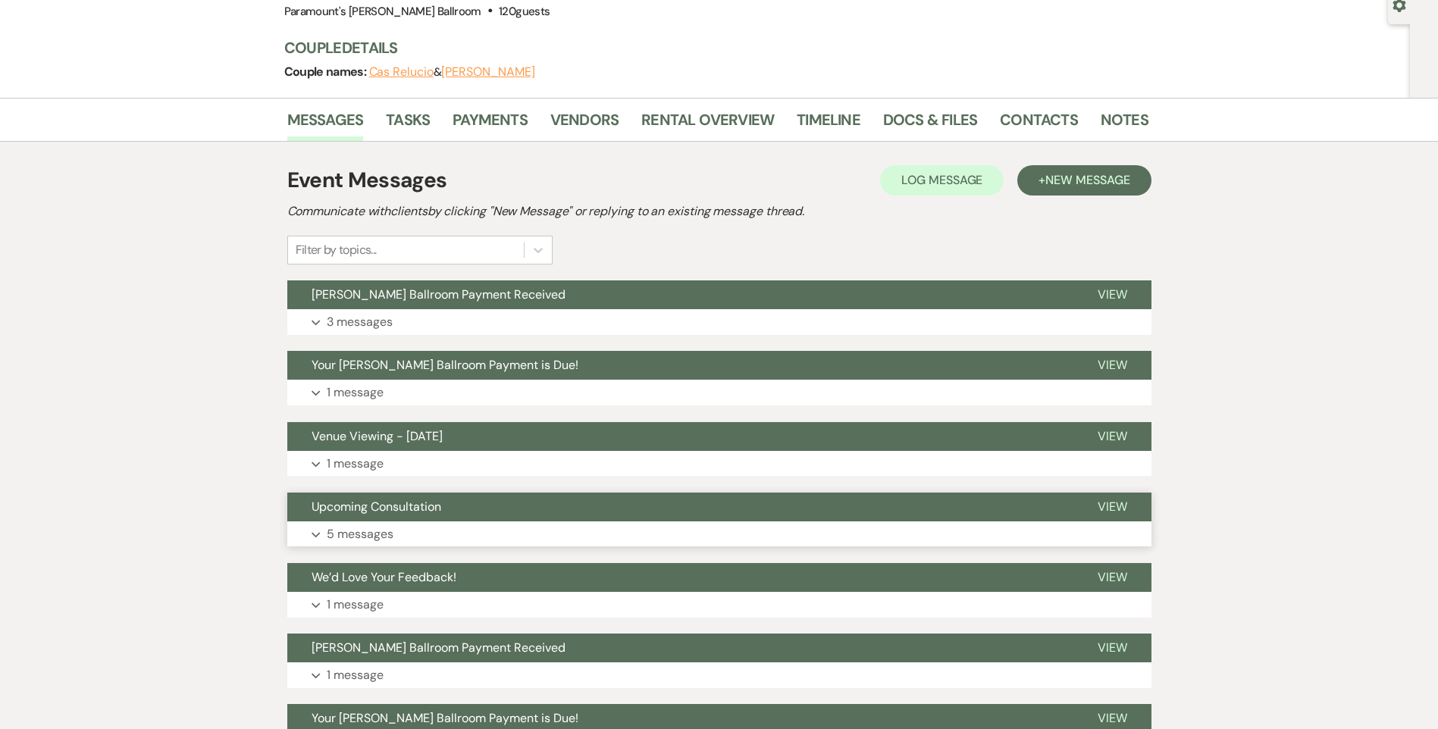
click at [437, 527] on button "Expand 5 messages" at bounding box center [719, 534] width 864 height 26
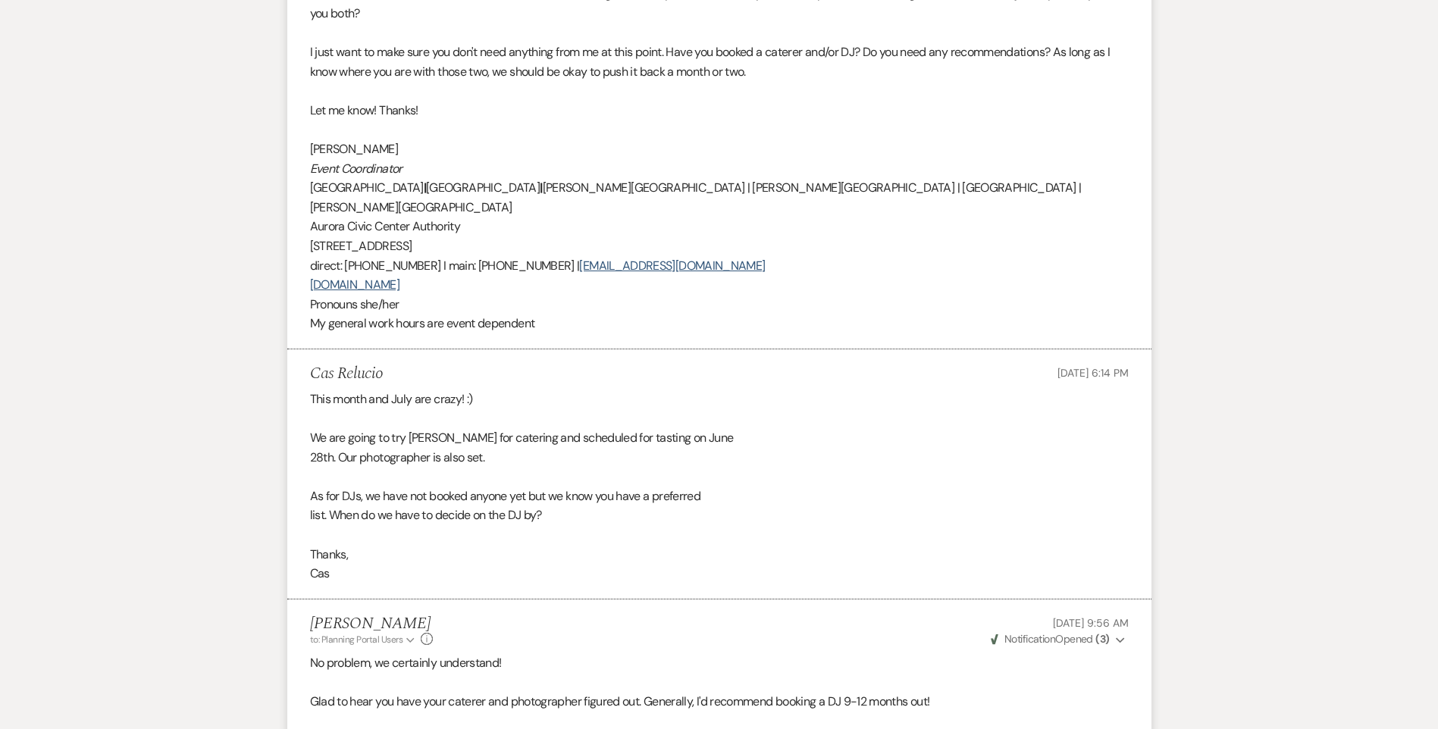
scroll to position [1440, 0]
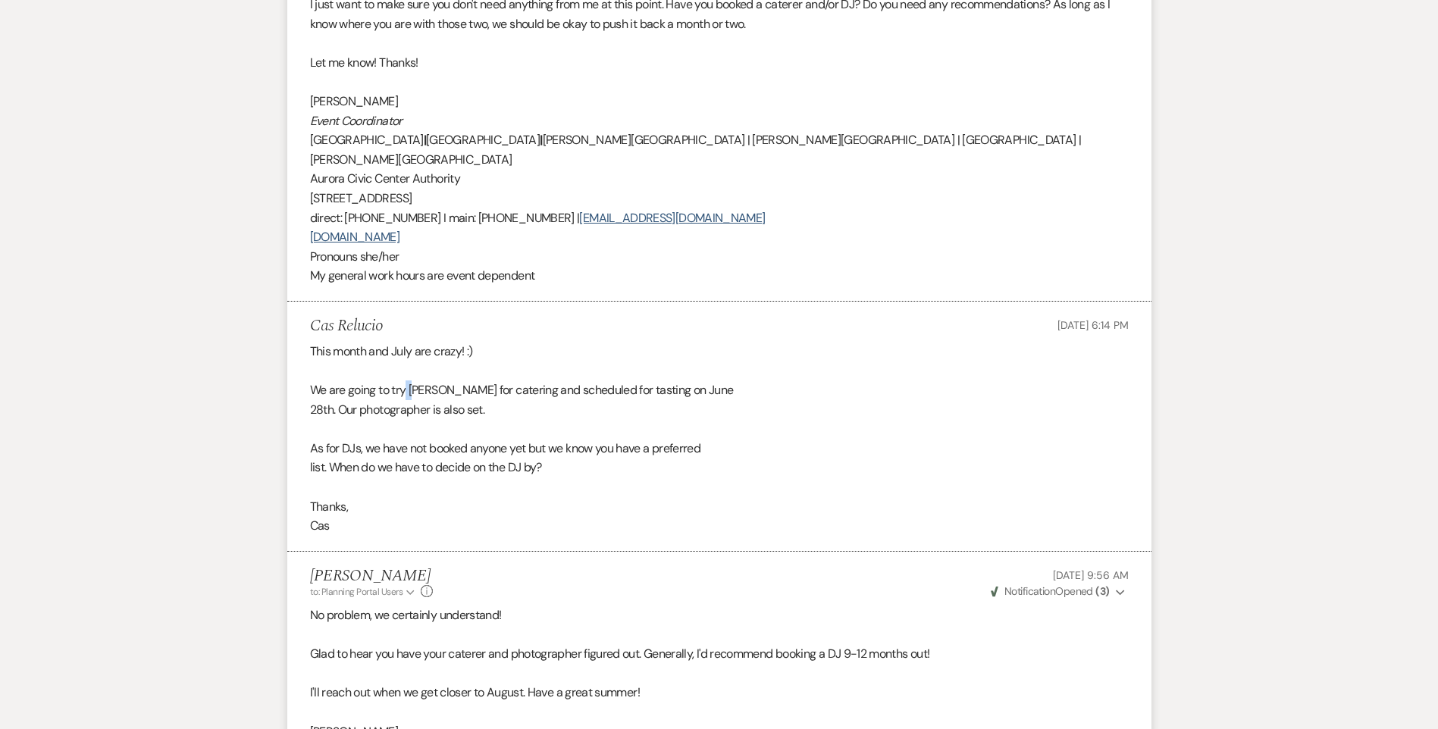
drag, startPoint x: 414, startPoint y: 351, endPoint x: 408, endPoint y: 359, distance: 10.3
click at [408, 359] on div "This month and July are crazy! :) We are going to try [PERSON_NAME] for caterin…" at bounding box center [719, 439] width 819 height 194
drag, startPoint x: 408, startPoint y: 359, endPoint x: 414, endPoint y: 347, distance: 13.6
click at [416, 346] on div "This month and July are crazy! :) We are going to try [PERSON_NAME] for caterin…" at bounding box center [719, 439] width 819 height 194
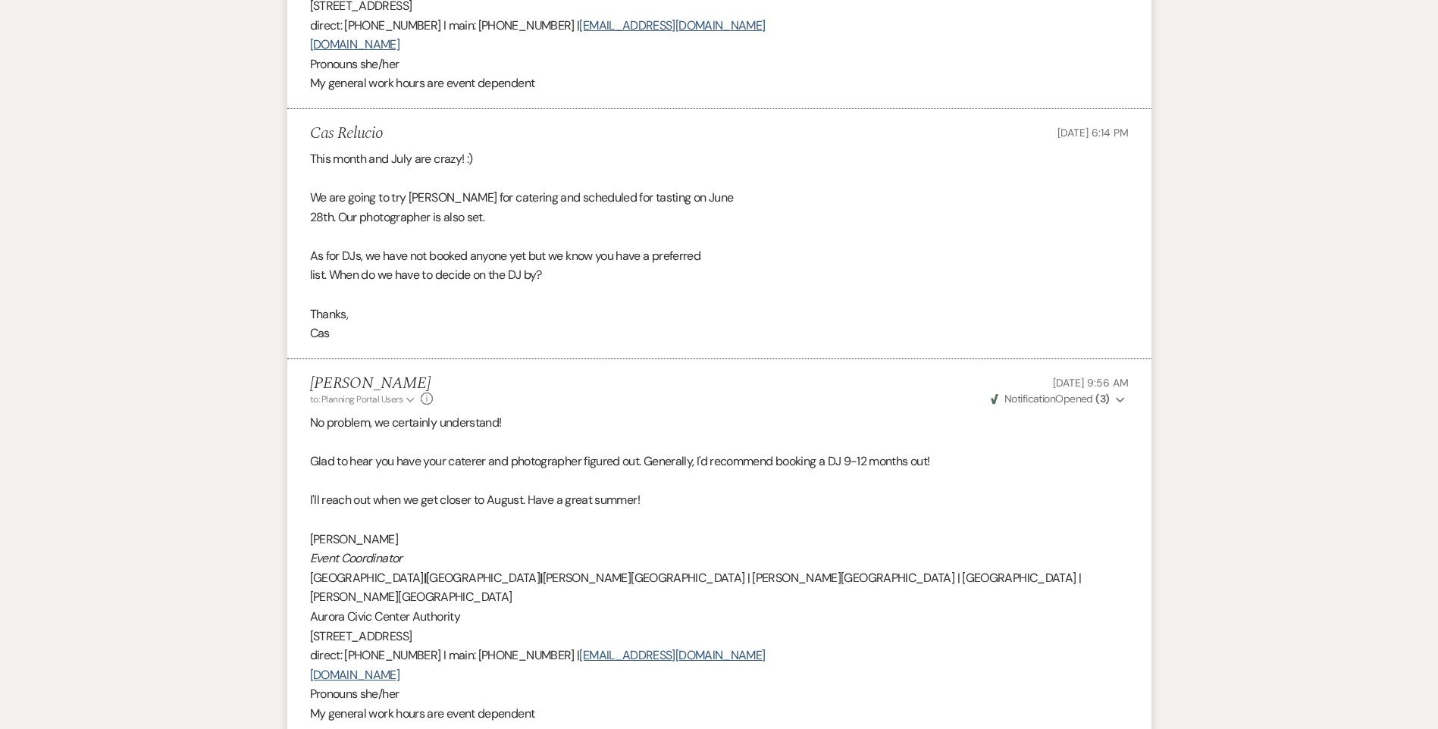
scroll to position [1592, 0]
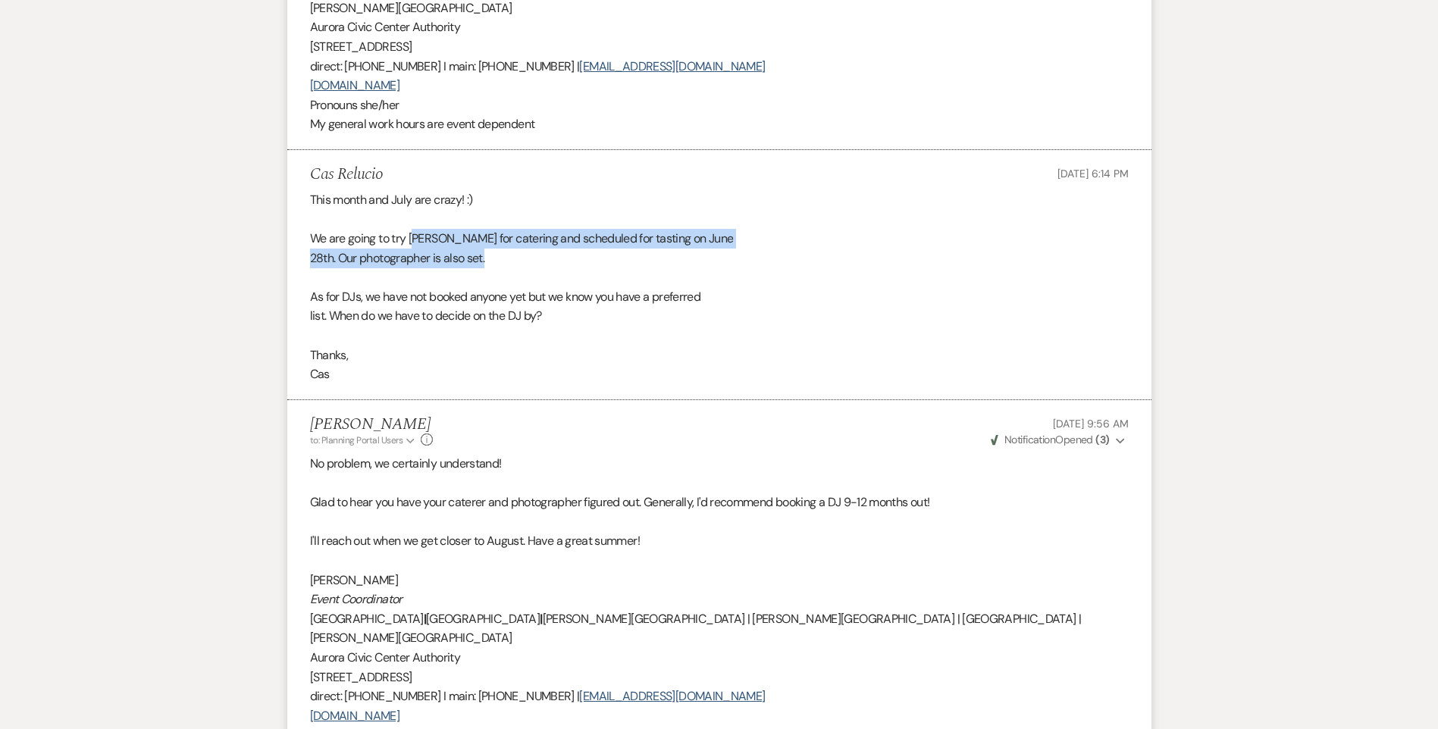
drag, startPoint x: 415, startPoint y: 199, endPoint x: 487, endPoint y: 208, distance: 72.6
click at [487, 208] on div "This month and July are crazy! :) We are going to try [PERSON_NAME] for caterin…" at bounding box center [719, 287] width 819 height 194
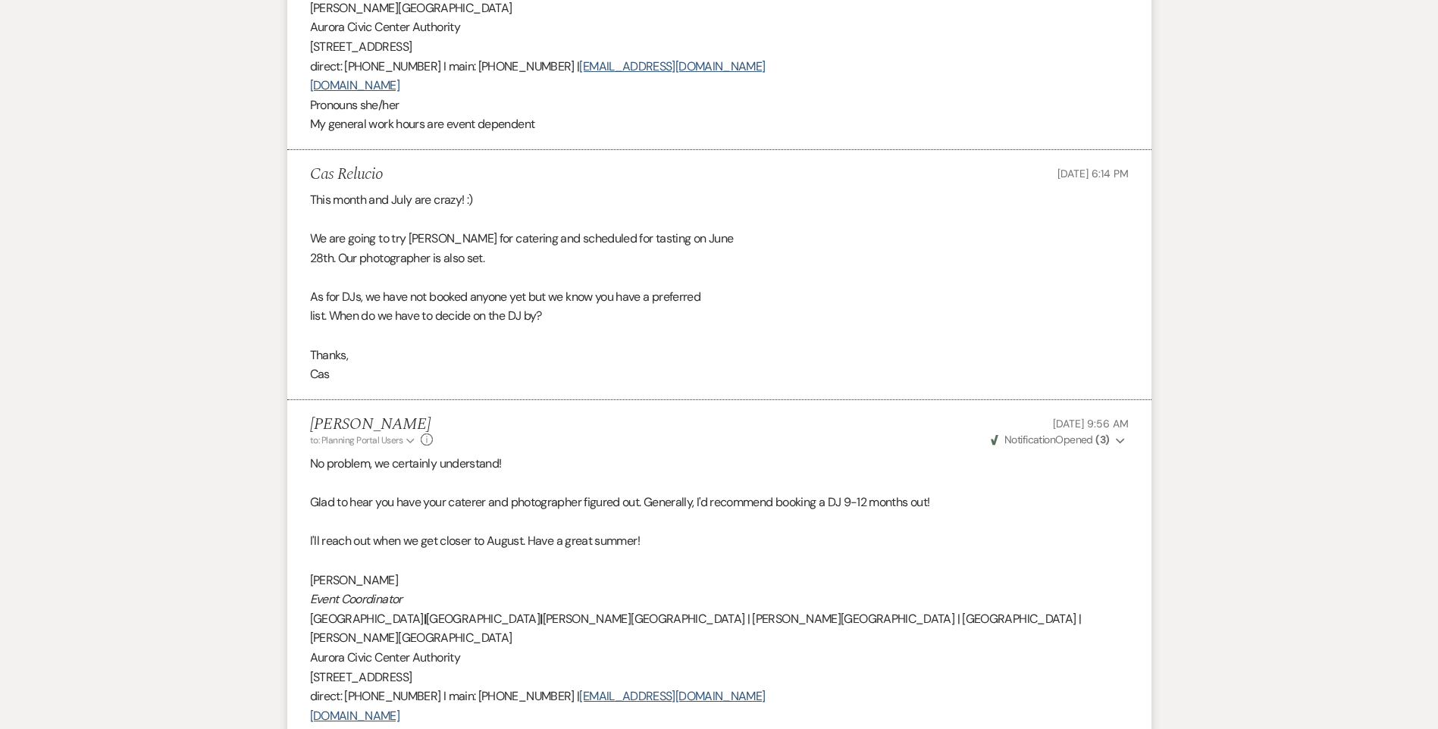
drag, startPoint x: 487, startPoint y: 208, endPoint x: 412, endPoint y: 199, distance: 75.5
click at [412, 201] on div "This month and July are crazy! :) We are going to try [PERSON_NAME] for caterin…" at bounding box center [719, 287] width 819 height 194
drag, startPoint x: 409, startPoint y: 199, endPoint x: 334, endPoint y: 220, distance: 78.0
click at [334, 220] on div "This month and July are crazy! :) We are going to try [PERSON_NAME] for caterin…" at bounding box center [719, 287] width 819 height 194
copy div "[PERSON_NAME] for catering and scheduled for tasting on [DATE]"
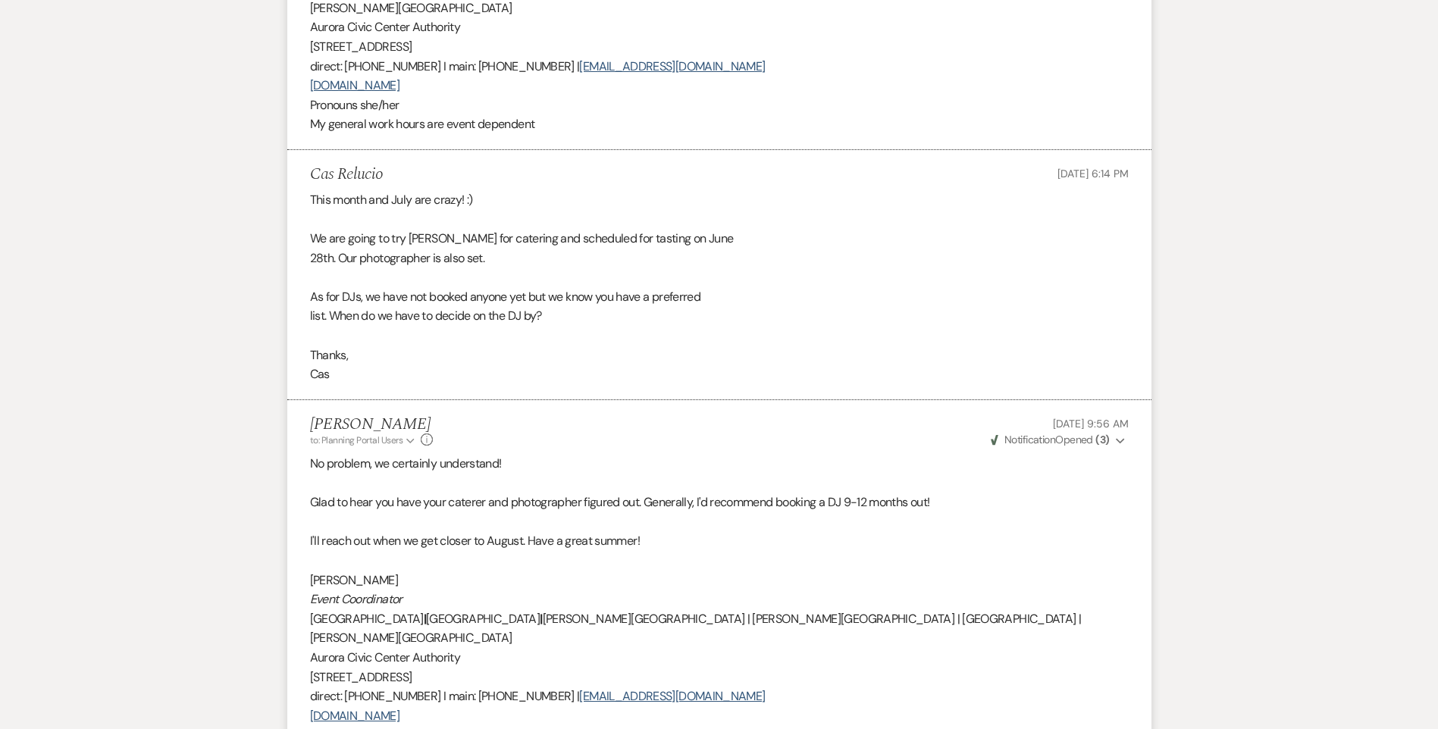
click at [513, 249] on div "This month and July are crazy! :) We are going to try [PERSON_NAME] for caterin…" at bounding box center [719, 287] width 819 height 194
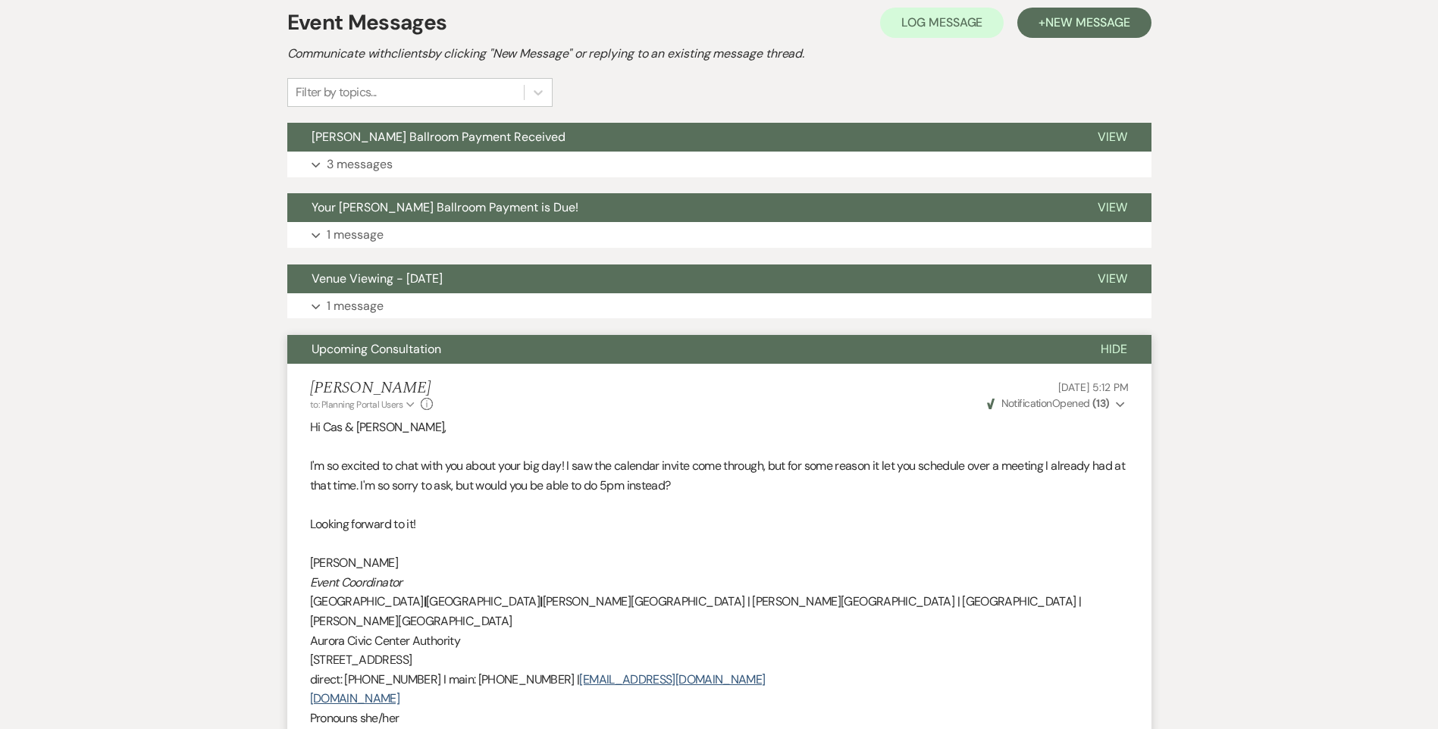
scroll to position [227, 0]
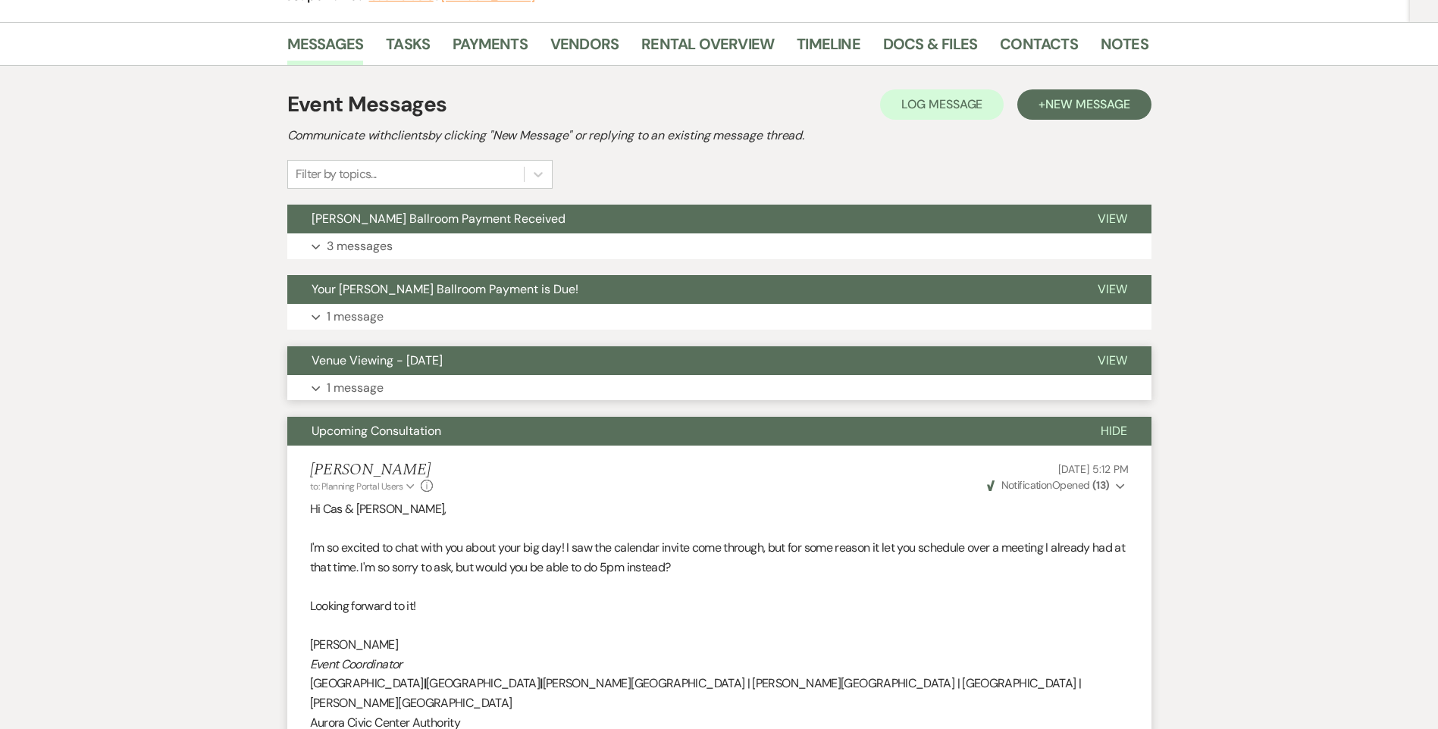
click at [399, 377] on button "Expand 1 message" at bounding box center [719, 388] width 864 height 26
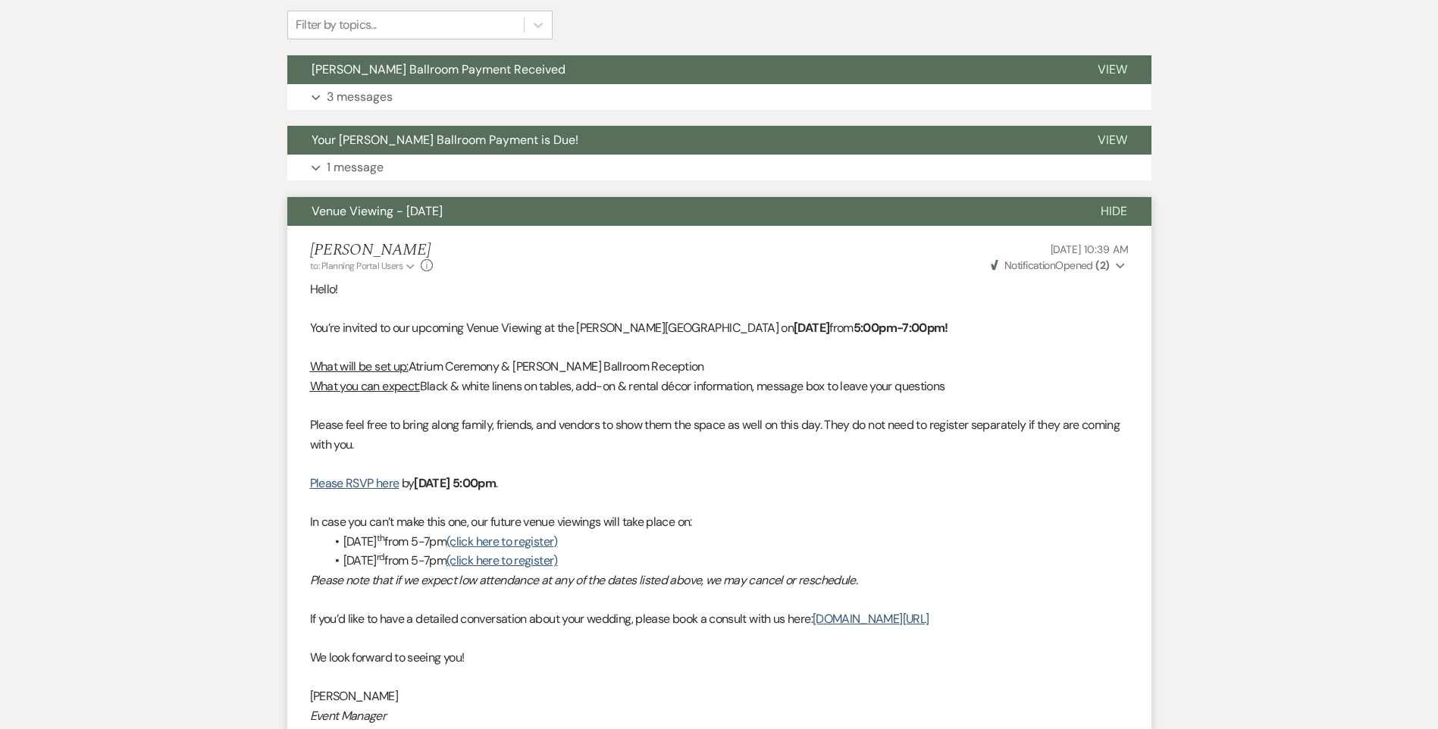
scroll to position [228, 0]
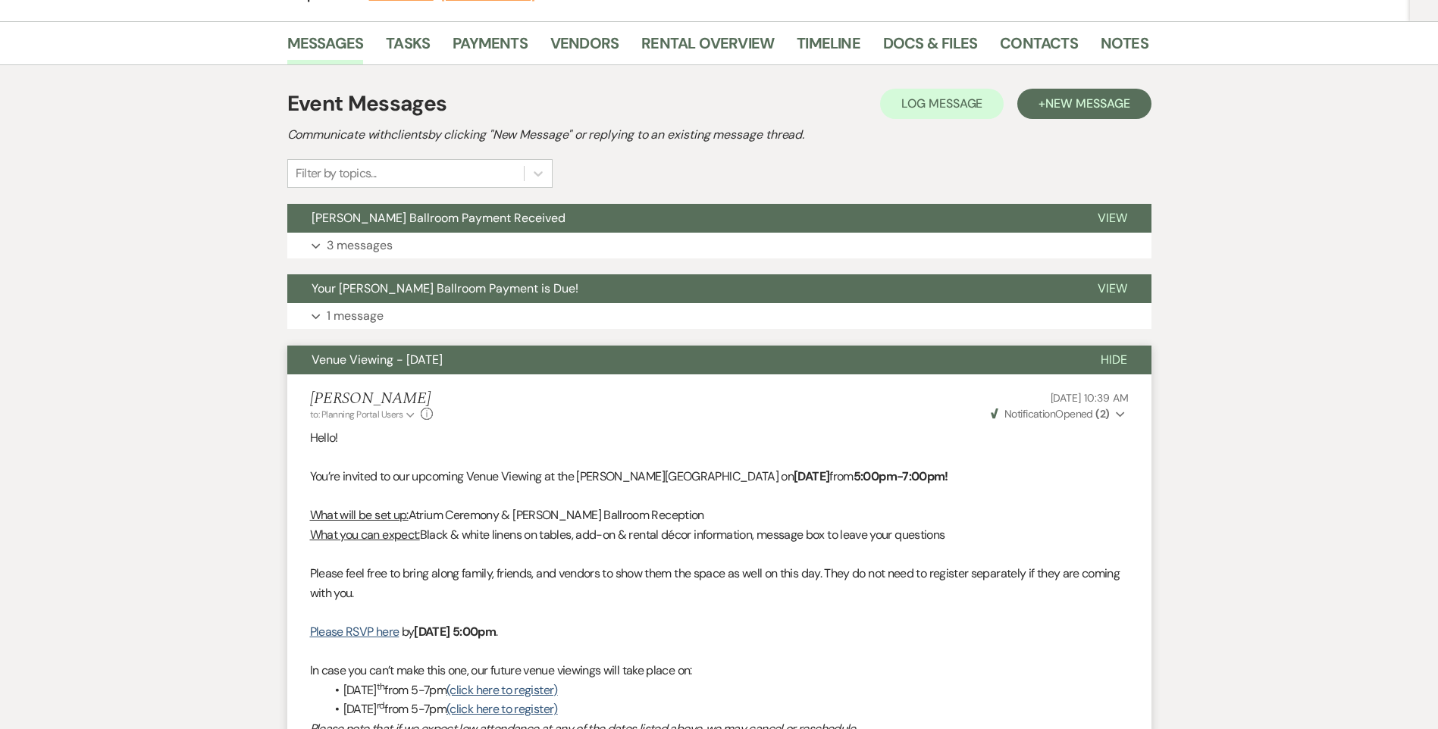
click at [399, 377] on li "[PERSON_NAME] to: Planning Portal Users Expand Info [DATE] 10:39 AM Weven Check…" at bounding box center [719, 709] width 864 height 671
click at [420, 300] on button "Your [PERSON_NAME] Ballroom Payment is Due!" at bounding box center [680, 288] width 786 height 29
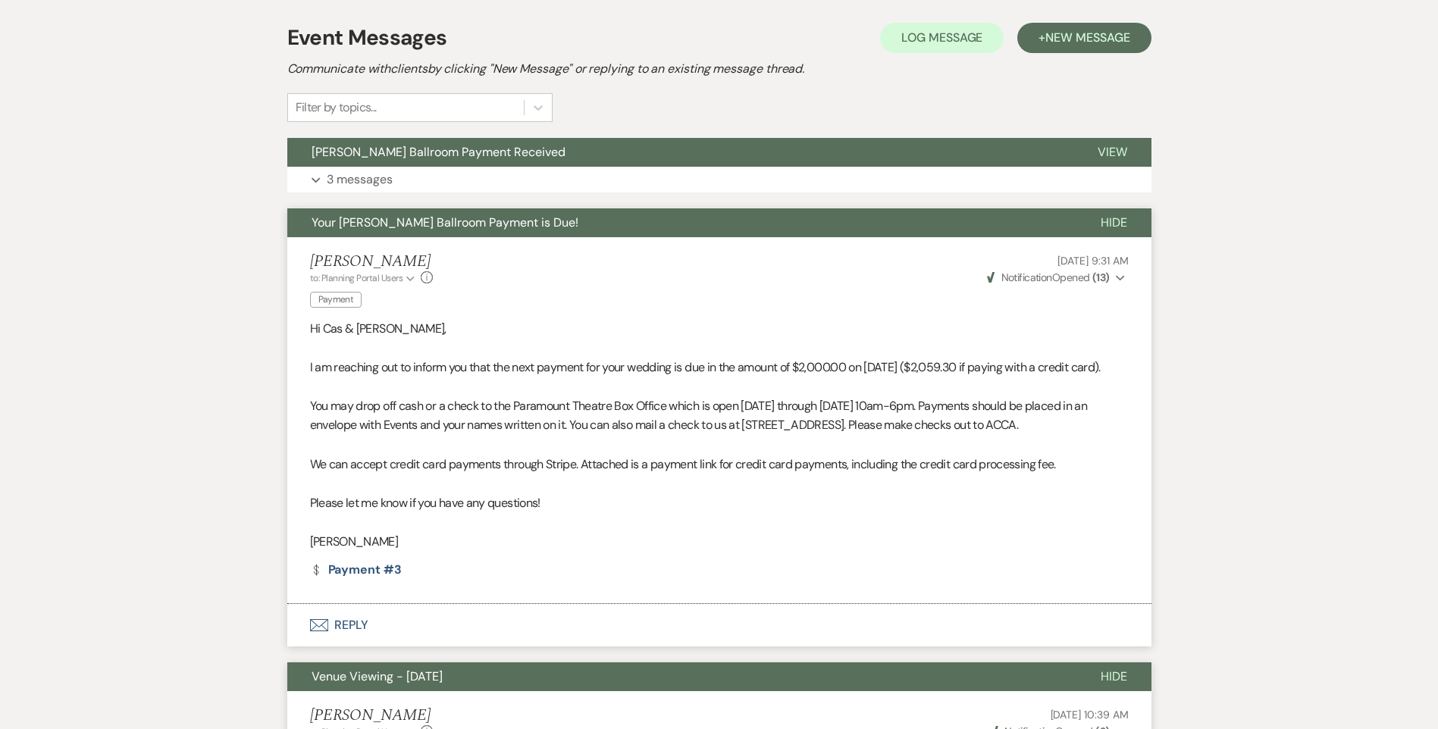
scroll to position [152, 0]
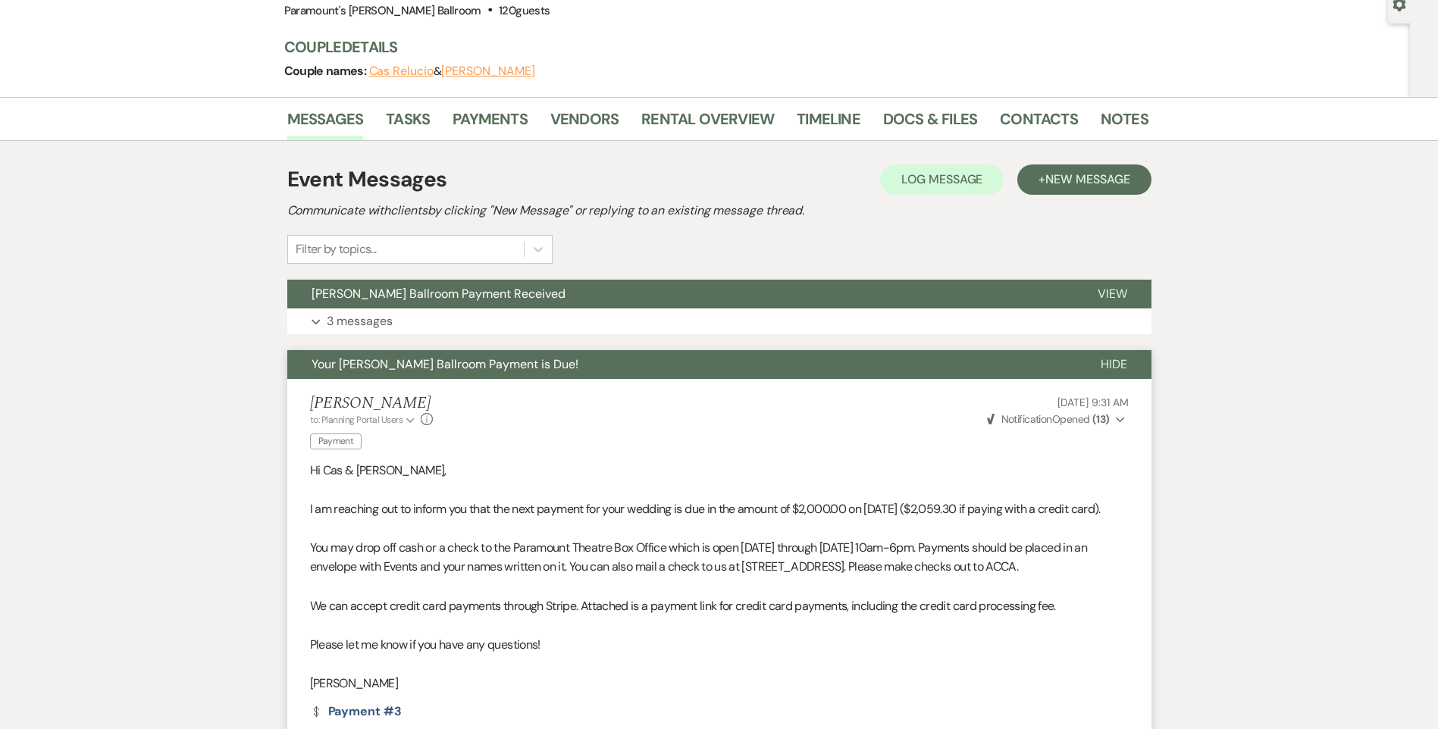
click at [373, 394] on h5 "[PERSON_NAME]" at bounding box center [372, 403] width 124 height 19
drag, startPoint x: 373, startPoint y: 393, endPoint x: 579, endPoint y: 300, distance: 225.9
click at [579, 300] on button "[PERSON_NAME] Ballroom Payment Received" at bounding box center [680, 294] width 786 height 29
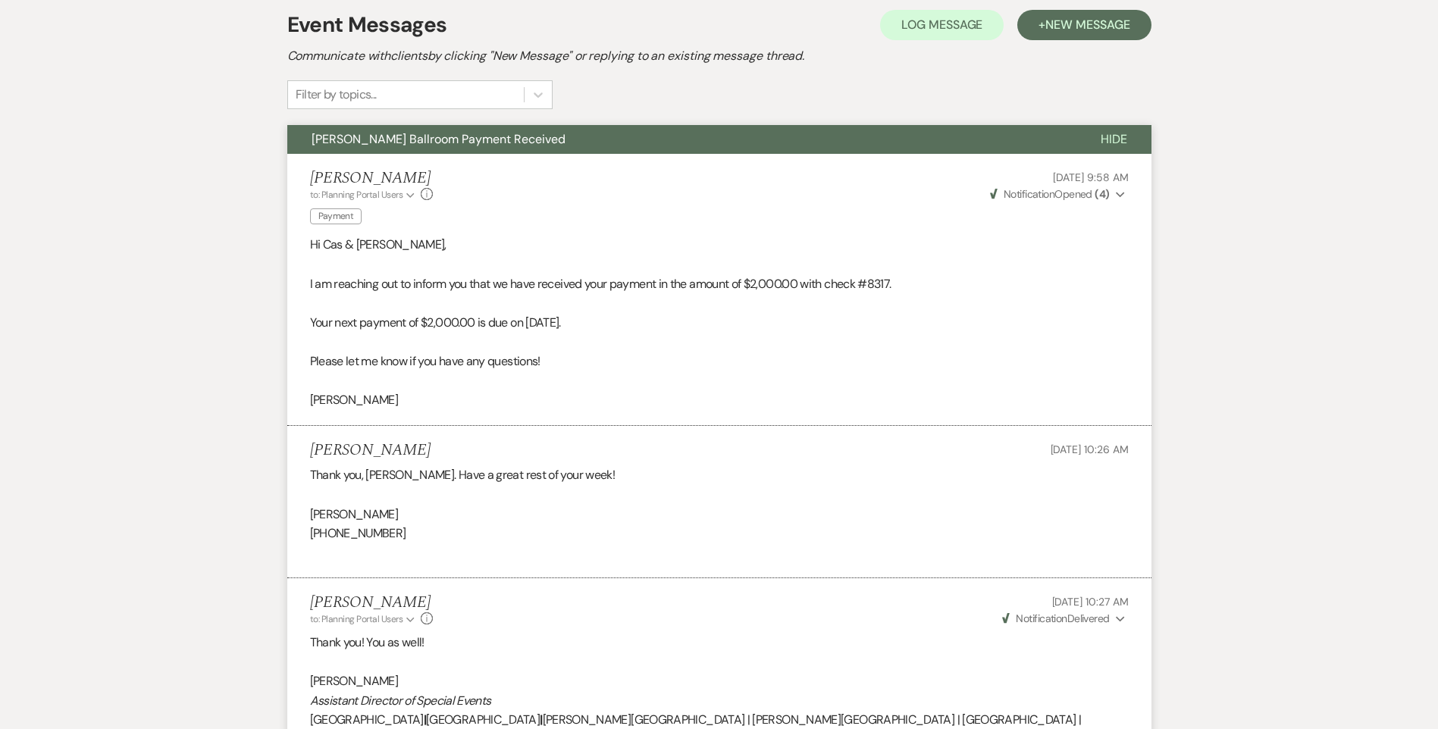
scroll to position [304, 0]
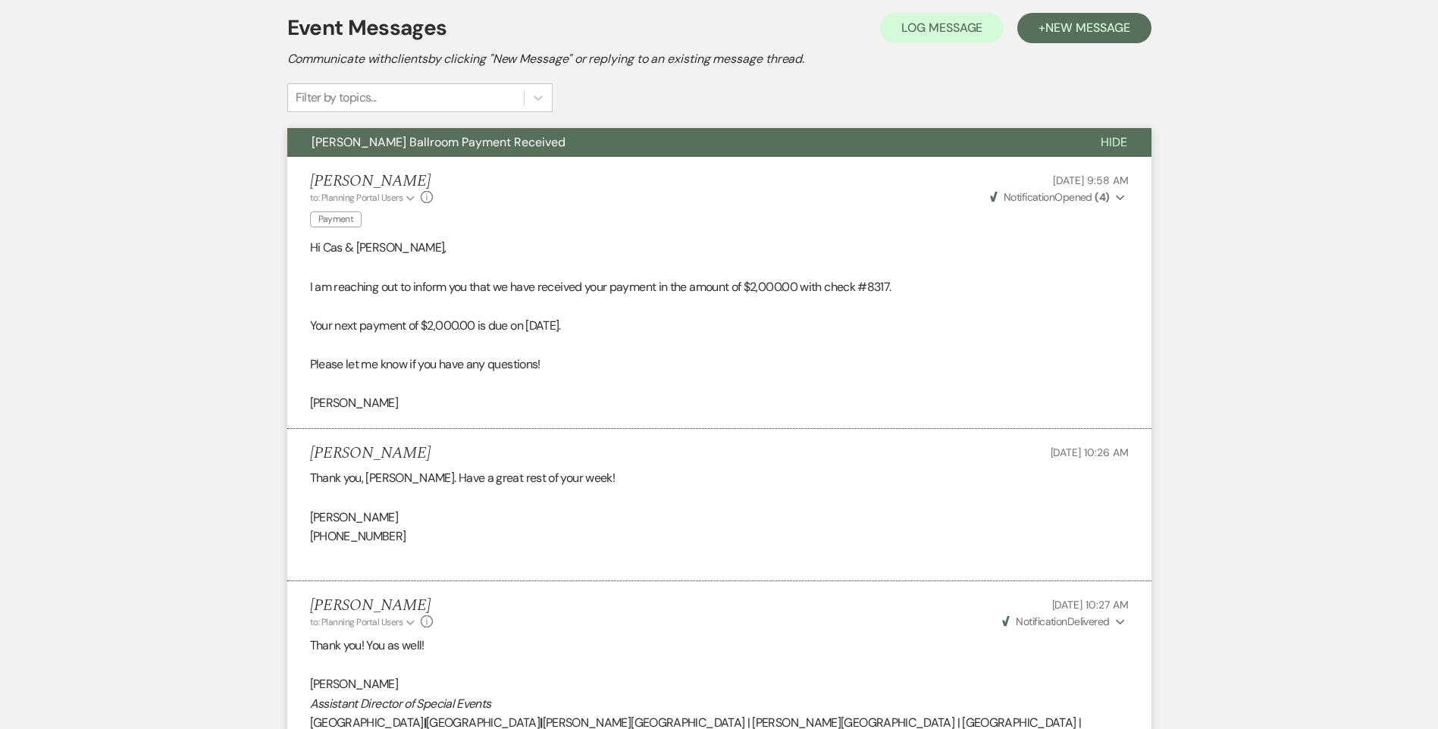
click at [437, 143] on span "[PERSON_NAME] Ballroom Payment Received" at bounding box center [438, 142] width 254 height 16
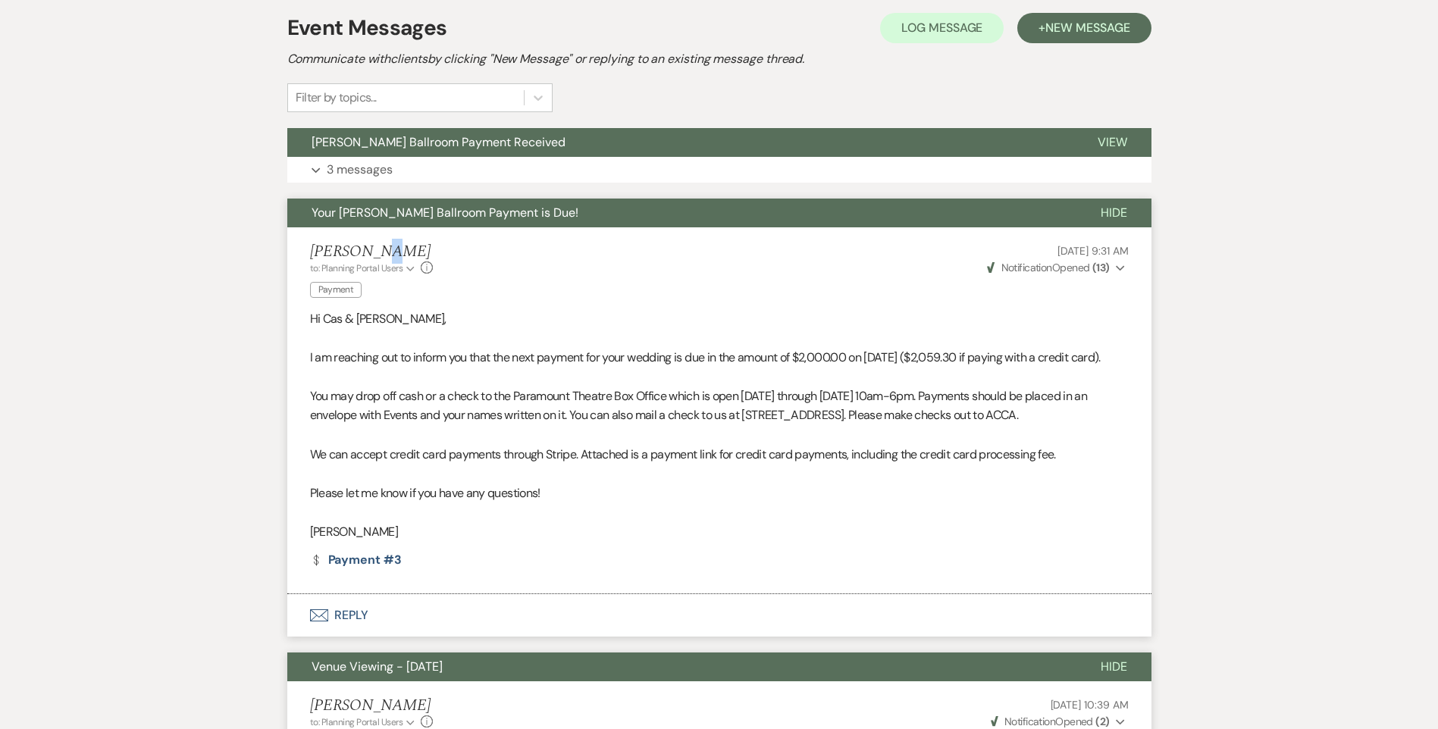
click at [416, 214] on span "Your [PERSON_NAME] Ballroom Payment is Due!" at bounding box center [444, 213] width 267 height 16
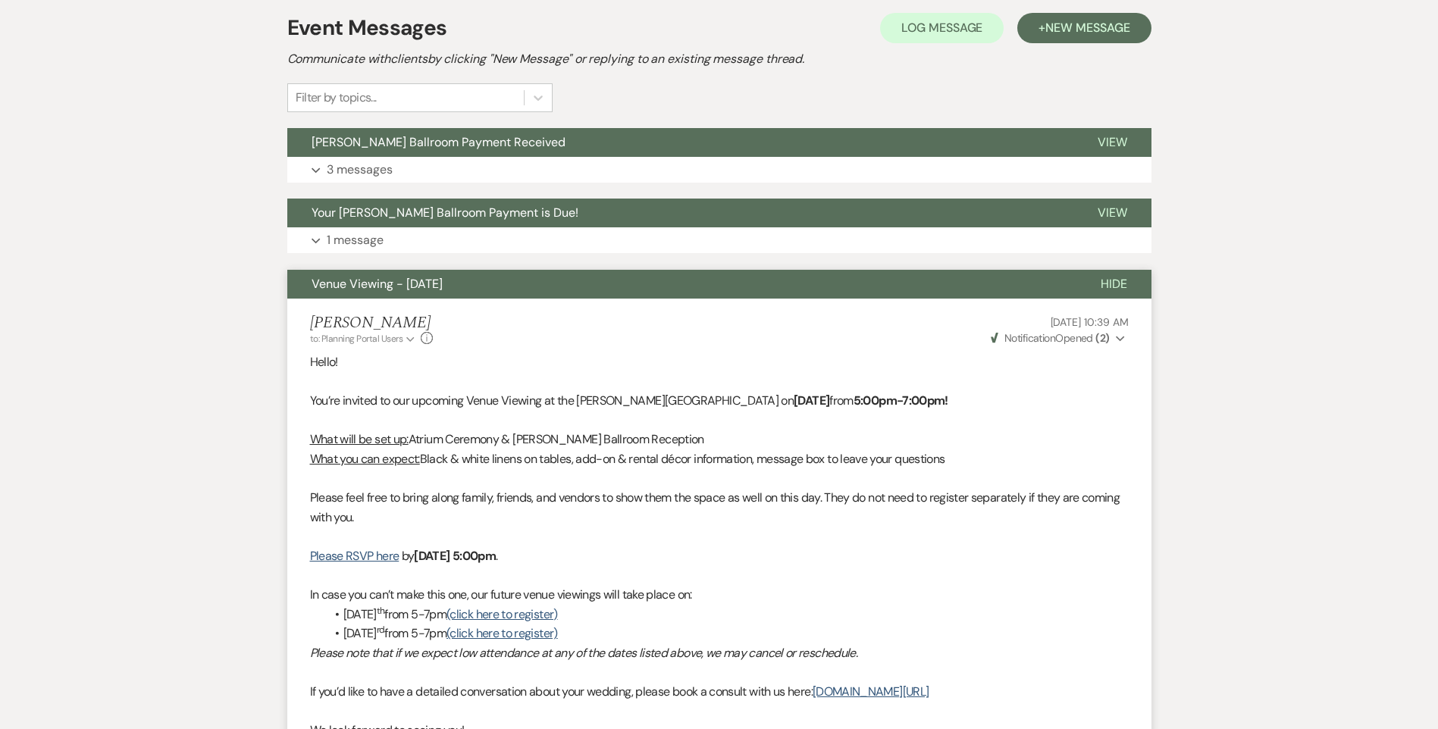
click at [427, 290] on span "Venue Viewing - [DATE]" at bounding box center [376, 284] width 131 height 16
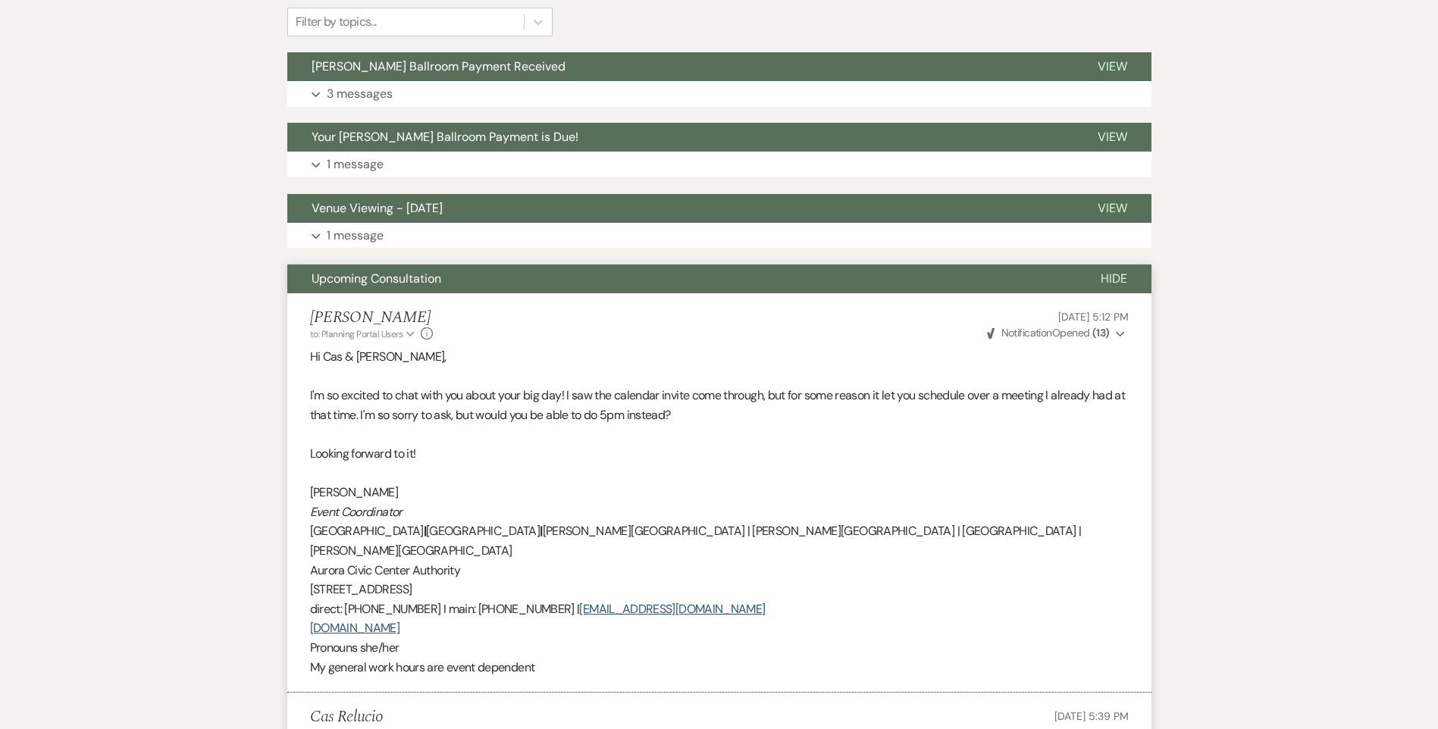
click at [437, 280] on span "Upcoming Consultation" at bounding box center [376, 279] width 130 height 16
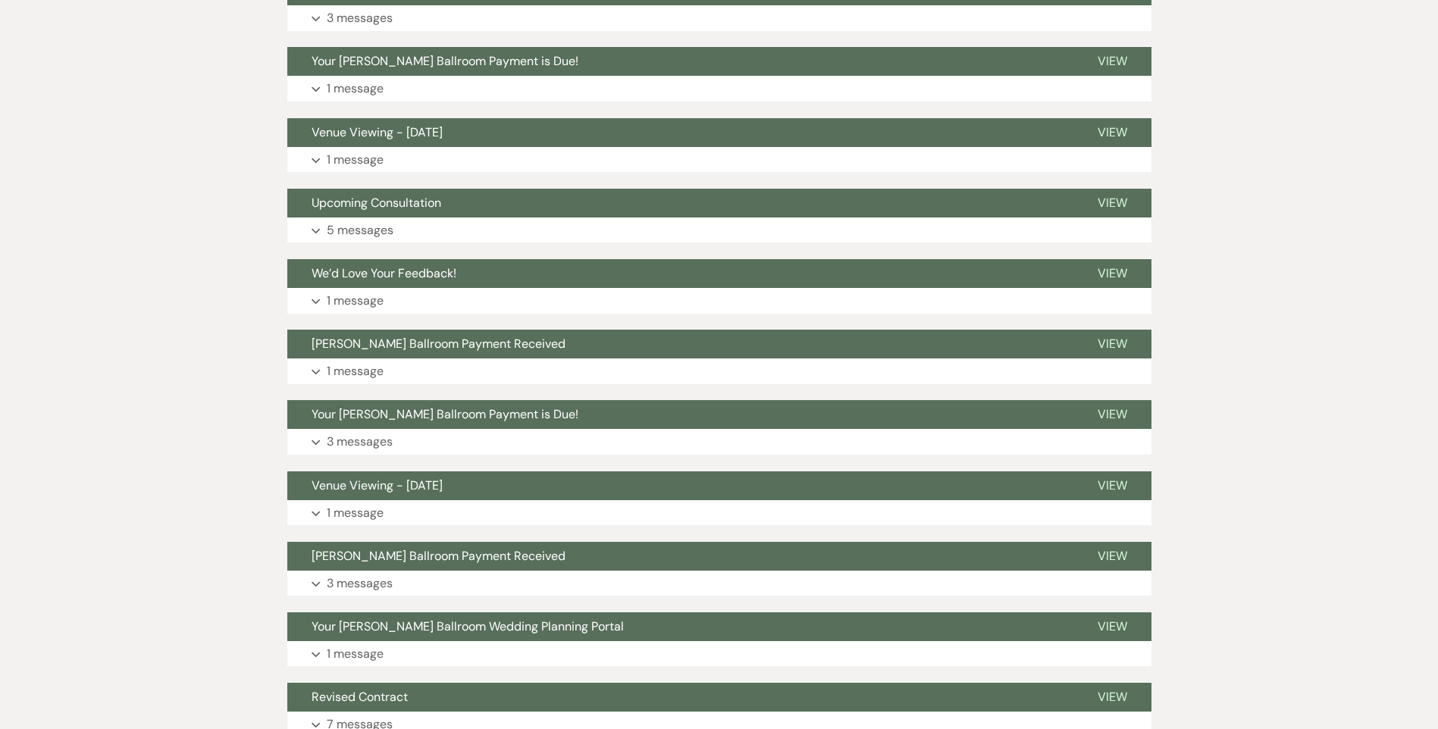
scroll to position [0, 0]
